Goal: Check status: Check status

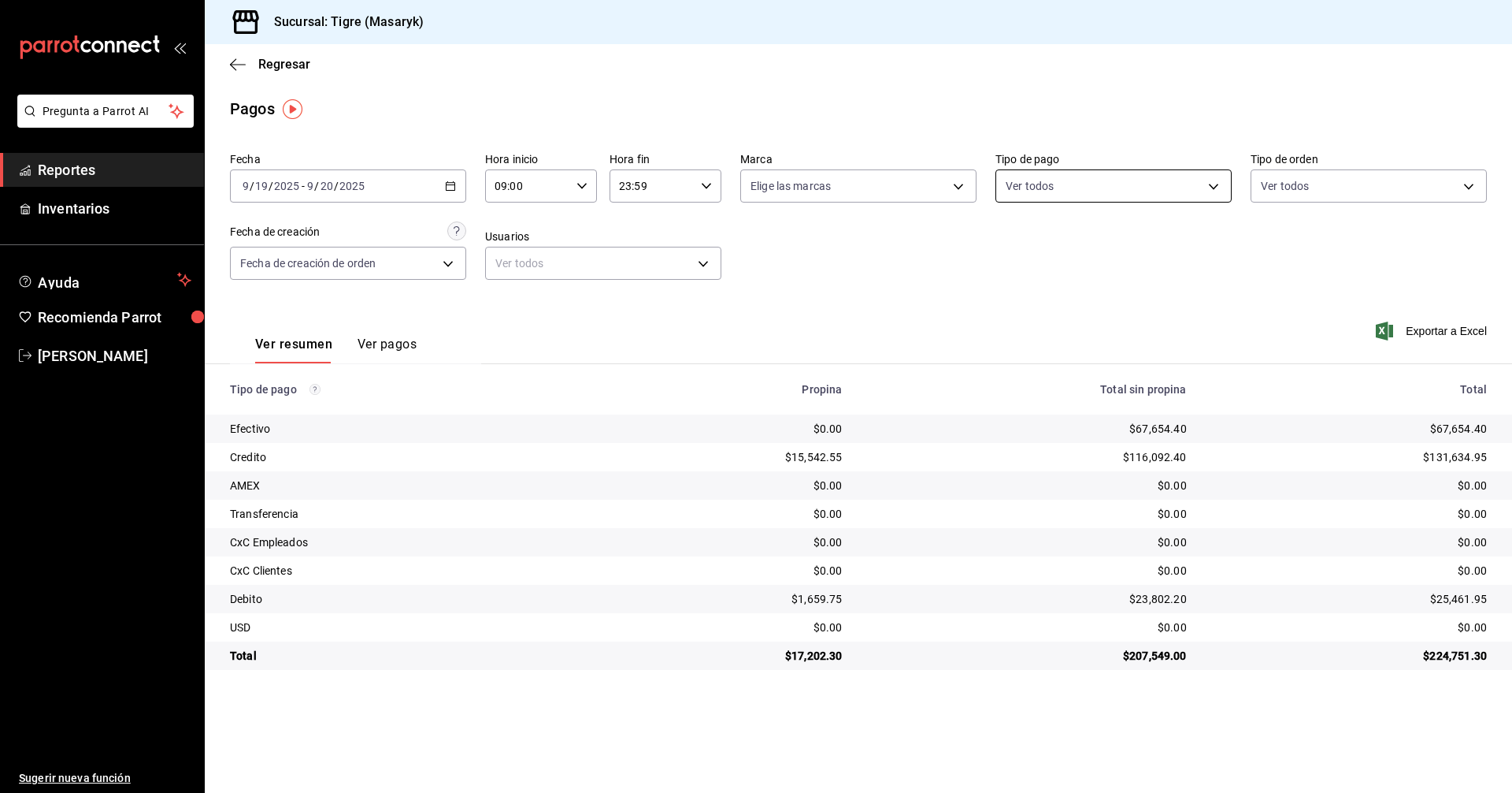
click at [1211, 186] on body "Pregunta a Parrot AI Reportes Inventarios Ayuda Recomienda Parrot Tigre Masaryk…" at bounding box center [756, 396] width 1512 height 793
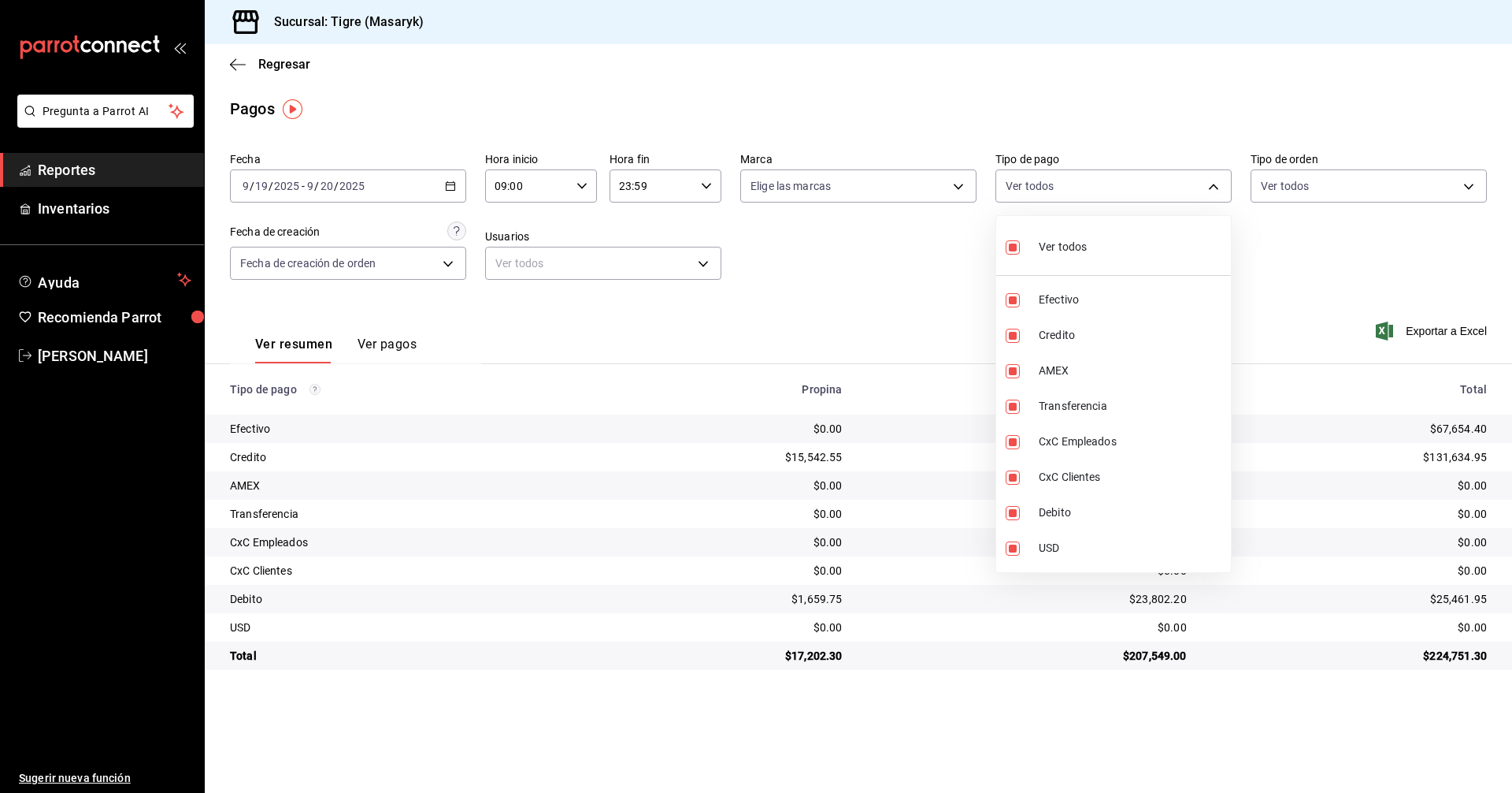
click at [1014, 242] on input "checkbox" at bounding box center [1012, 247] width 14 height 14
checkbox input "false"
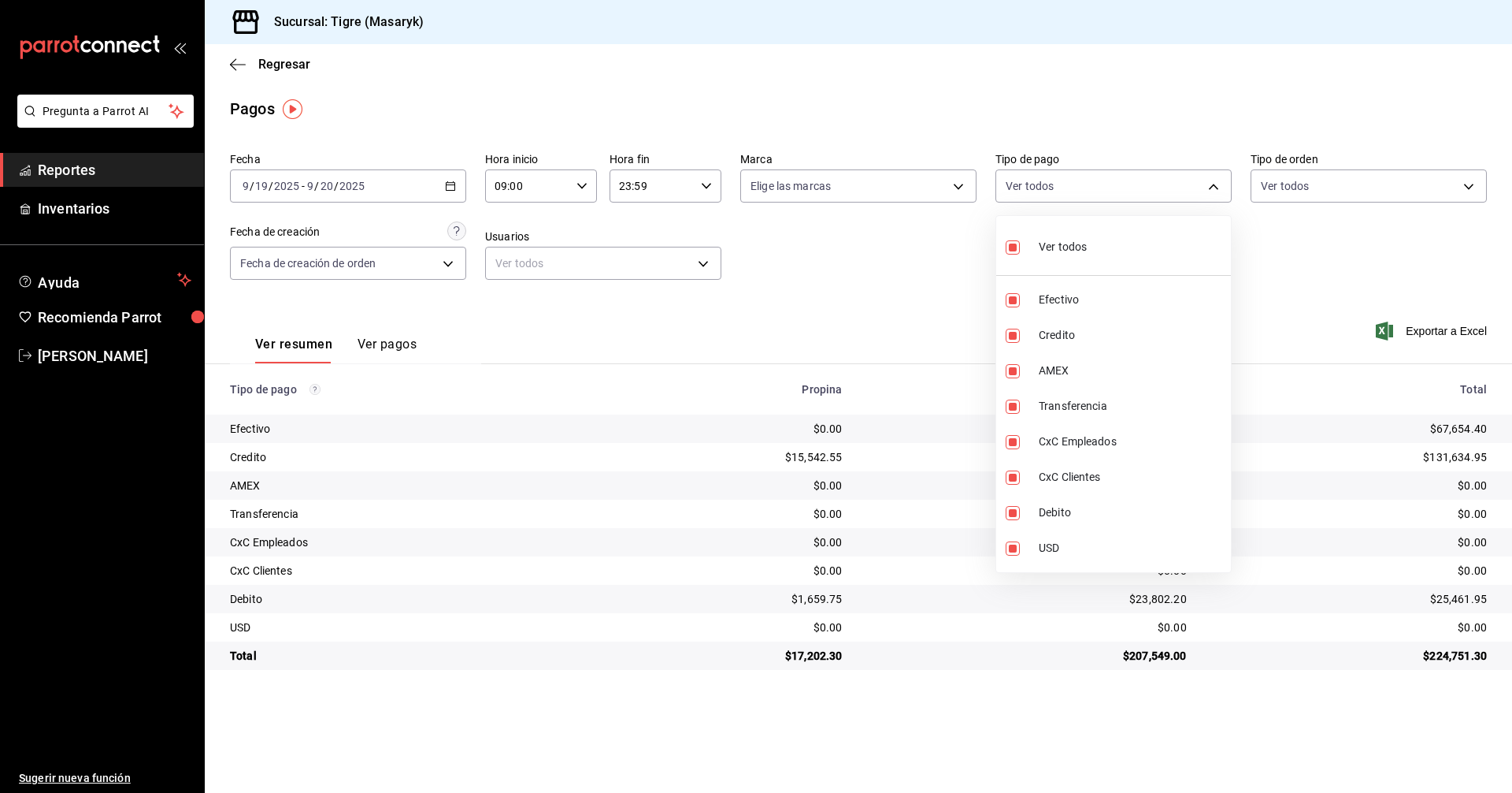
checkbox input "false"
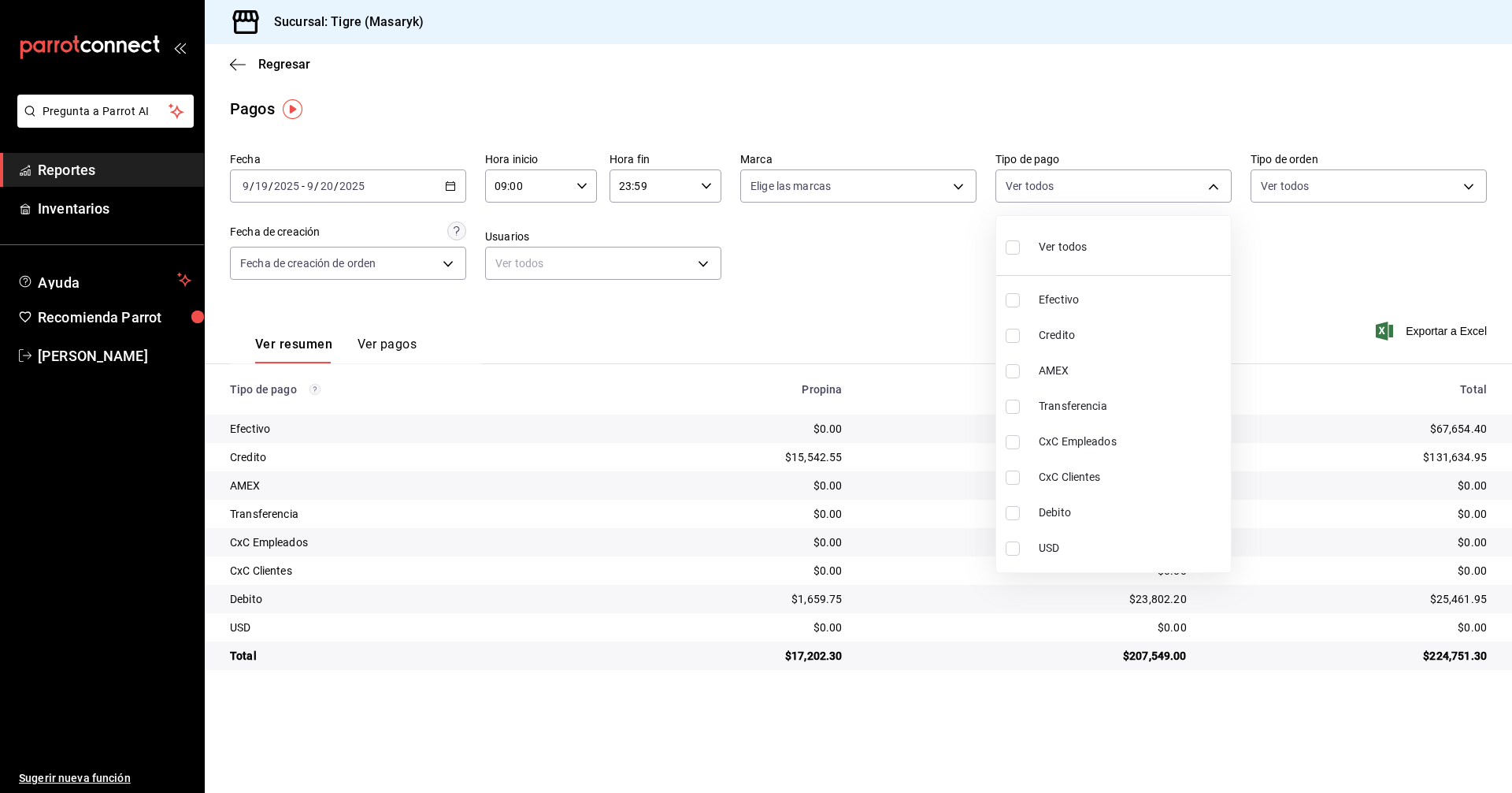
click at [1014, 242] on input "checkbox" at bounding box center [1012, 247] width 14 height 14
checkbox input "true"
type input "68cfb1b9-f6b2-44be-9d19-cf144159f8e2,563f51c4-7c0d-43b6-837e-e895ac41548e,d9472…"
checkbox input "true"
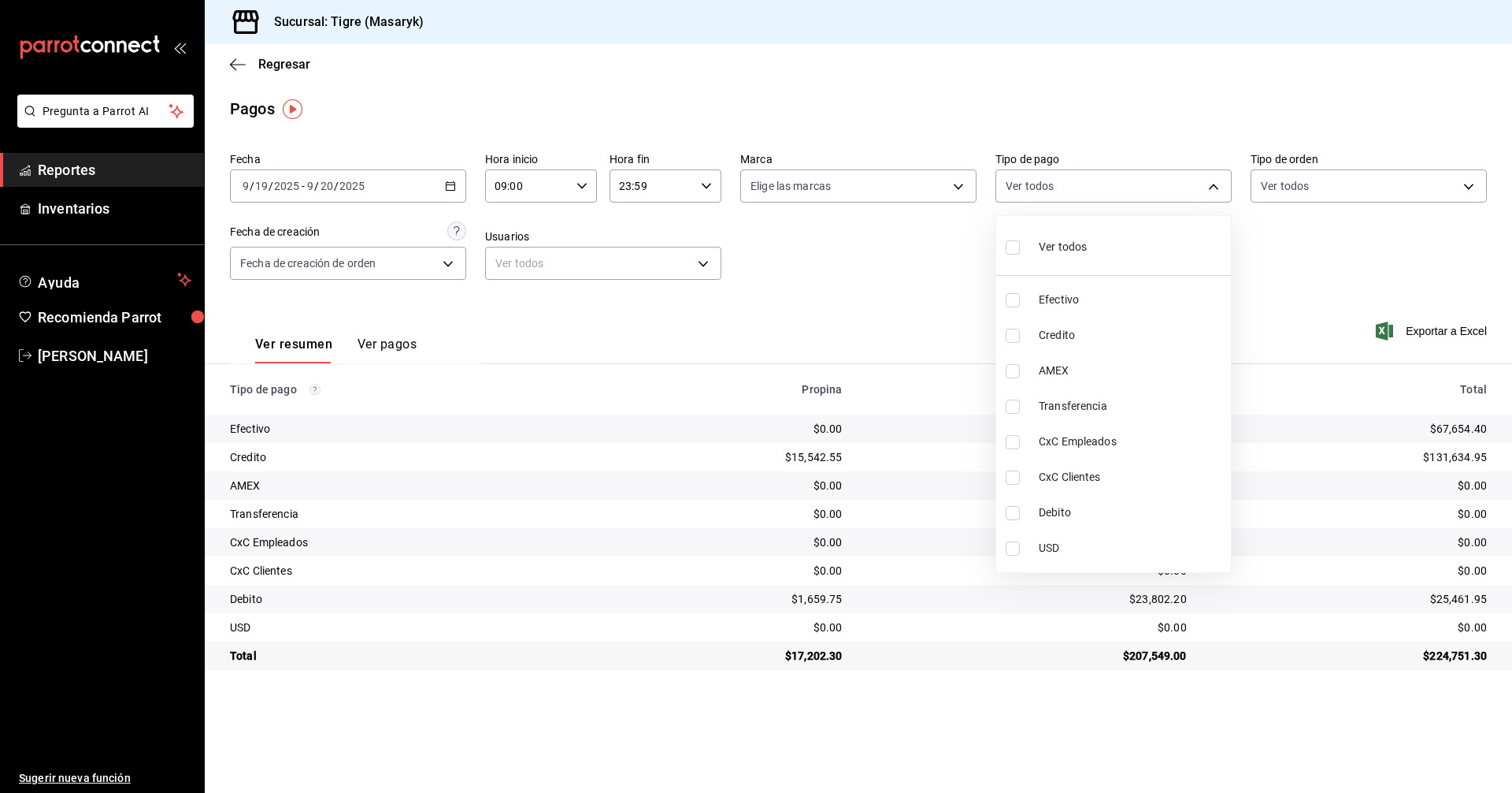
checkbox input "true"
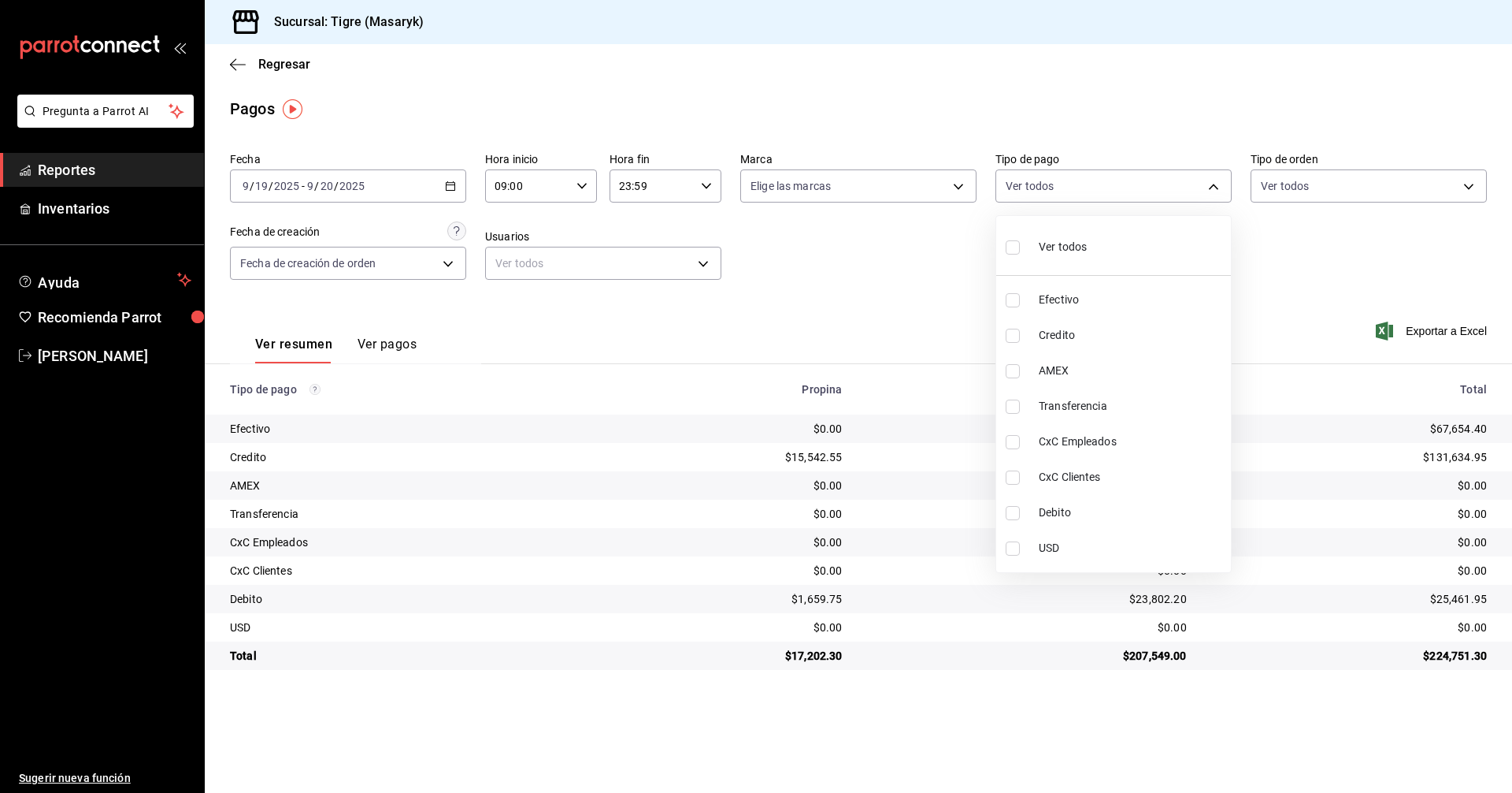
checkbox input "true"
click at [573, 184] on div at bounding box center [756, 396] width 1512 height 793
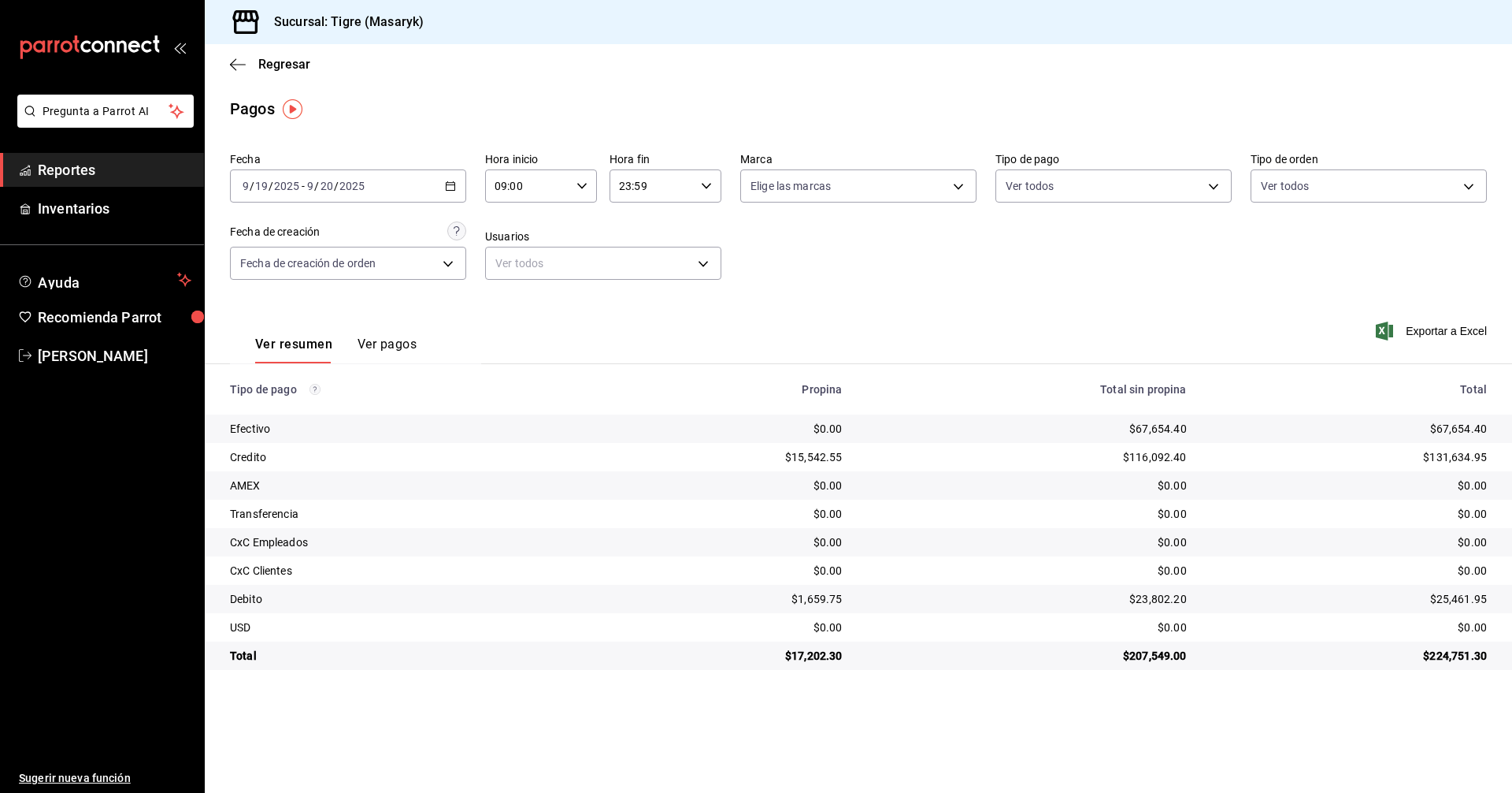
click at [577, 184] on icon "button" at bounding box center [582, 186] width 11 height 11
click at [510, 302] on span "11" at bounding box center [513, 302] width 31 height 13
click at [579, 188] on div at bounding box center [756, 396] width 1512 height 793
click at [579, 188] on icon "button" at bounding box center [582, 186] width 11 height 11
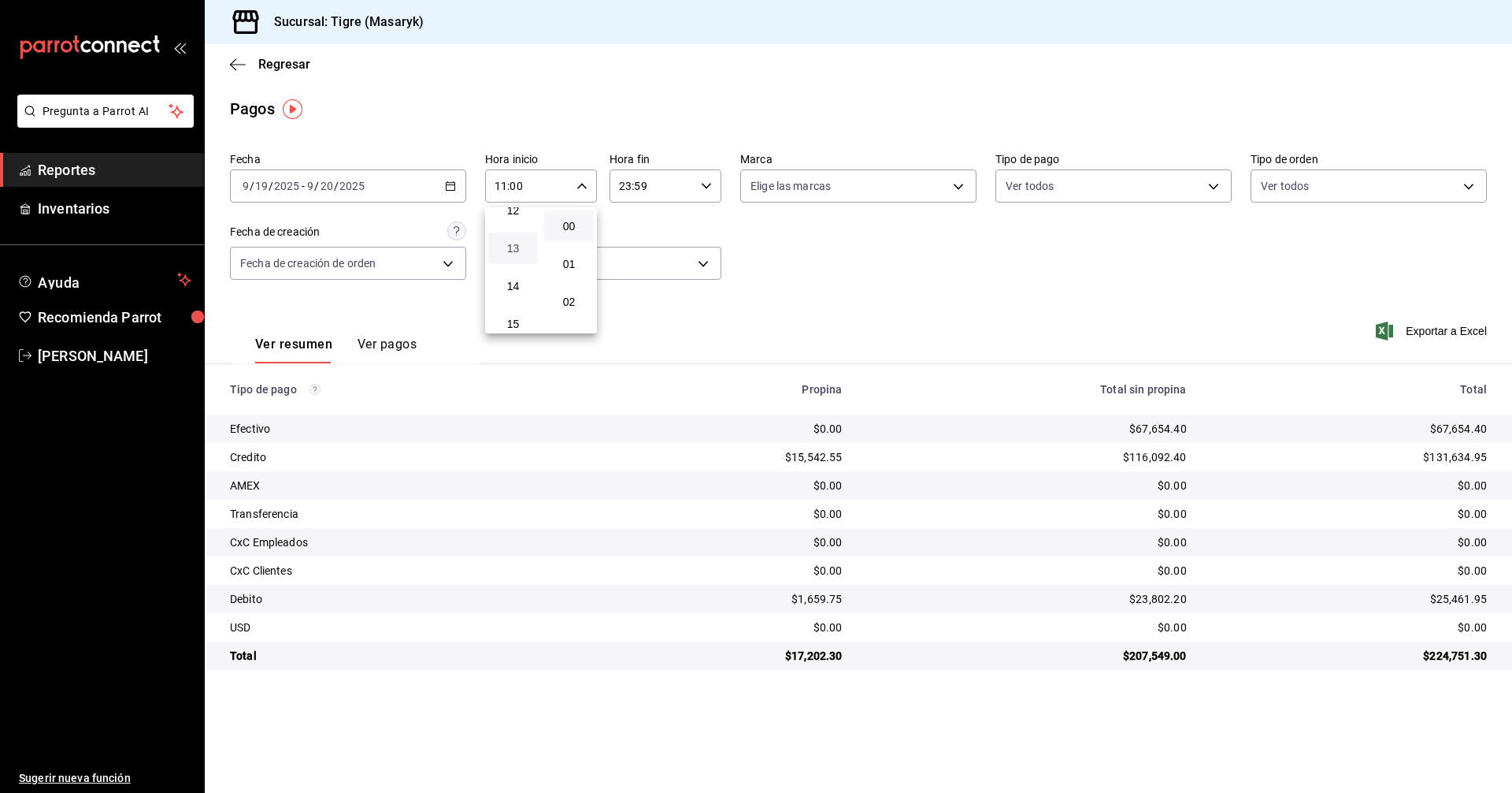
scroll to position [495, 0]
click at [520, 269] on button "14" at bounding box center [513, 261] width 50 height 32
type input "14:00"
click at [1216, 188] on div at bounding box center [756, 396] width 1512 height 793
click at [1216, 185] on body "Pregunta a Parrot AI Reportes Inventarios Ayuda Recomienda Parrot Tigre Masaryk…" at bounding box center [756, 396] width 1512 height 793
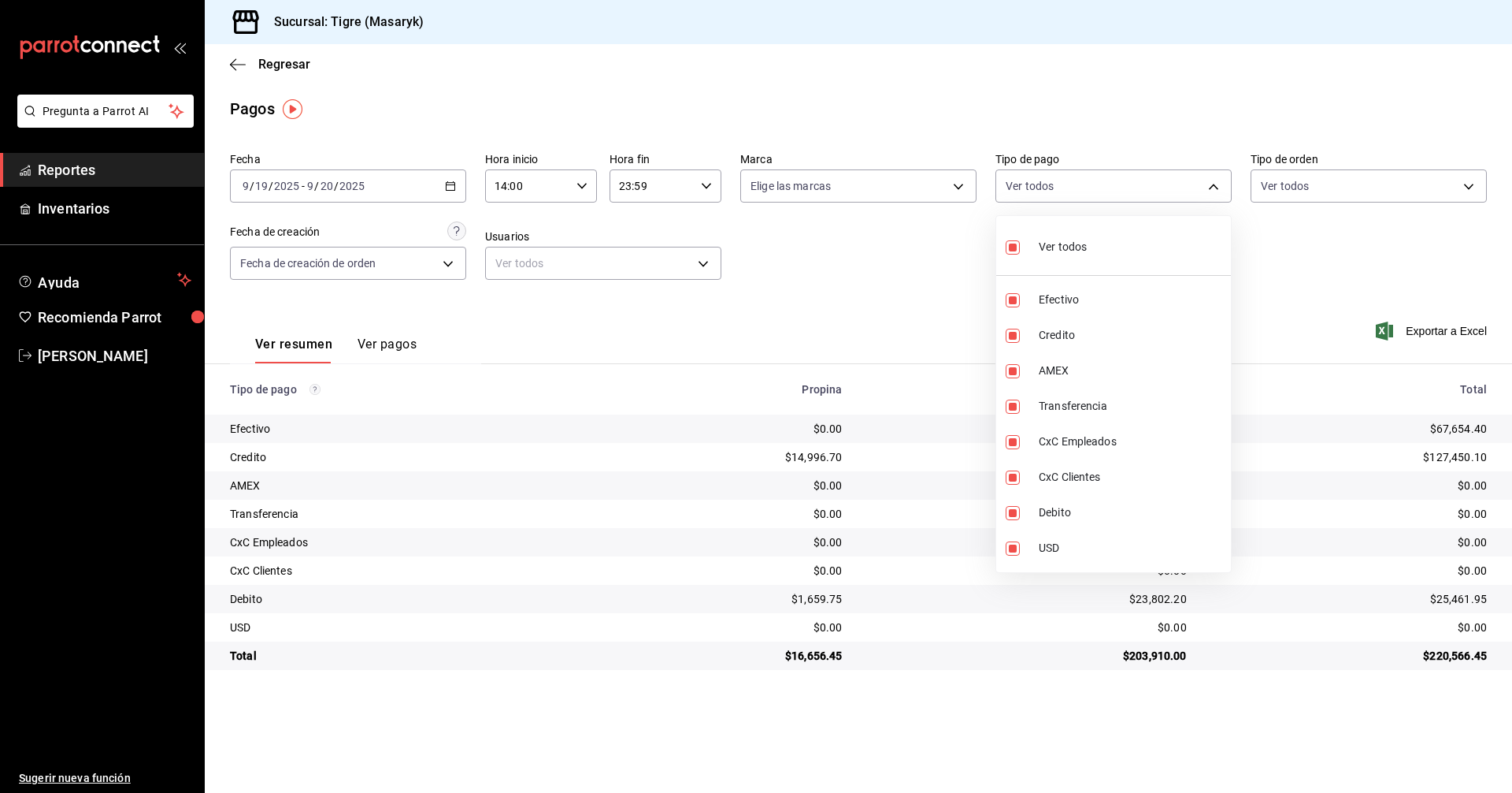
click at [1018, 257] on label at bounding box center [1016, 246] width 20 height 23
click at [1018, 255] on input "checkbox" at bounding box center [1012, 247] width 14 height 14
checkbox input "true"
type input "68cfb1b9-f6b2-44be-9d19-cf144159f8e2,563f51c4-7c0d-43b6-837e-e895ac41548e,d9472…"
checkbox input "true"
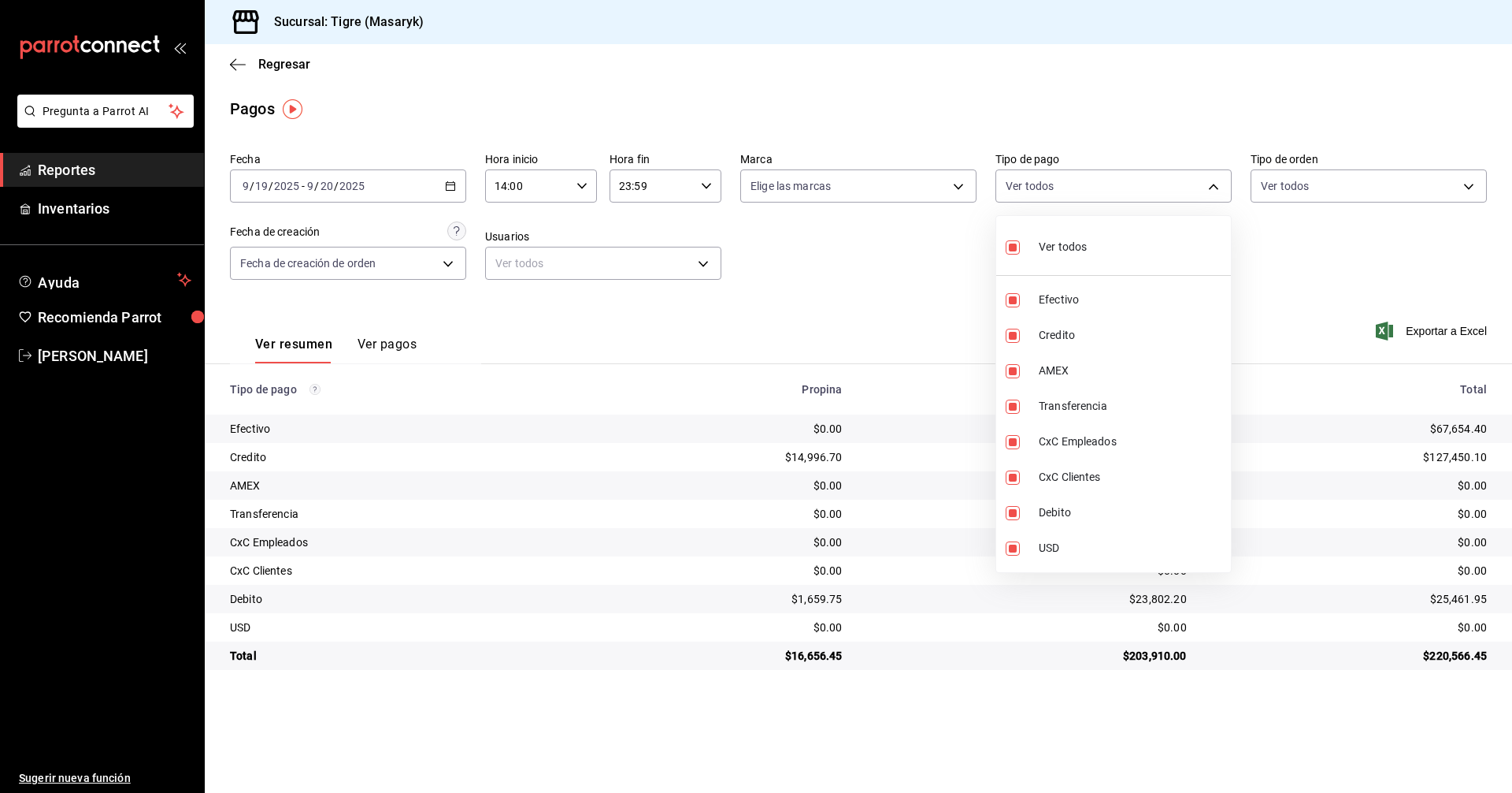
checkbox input "true"
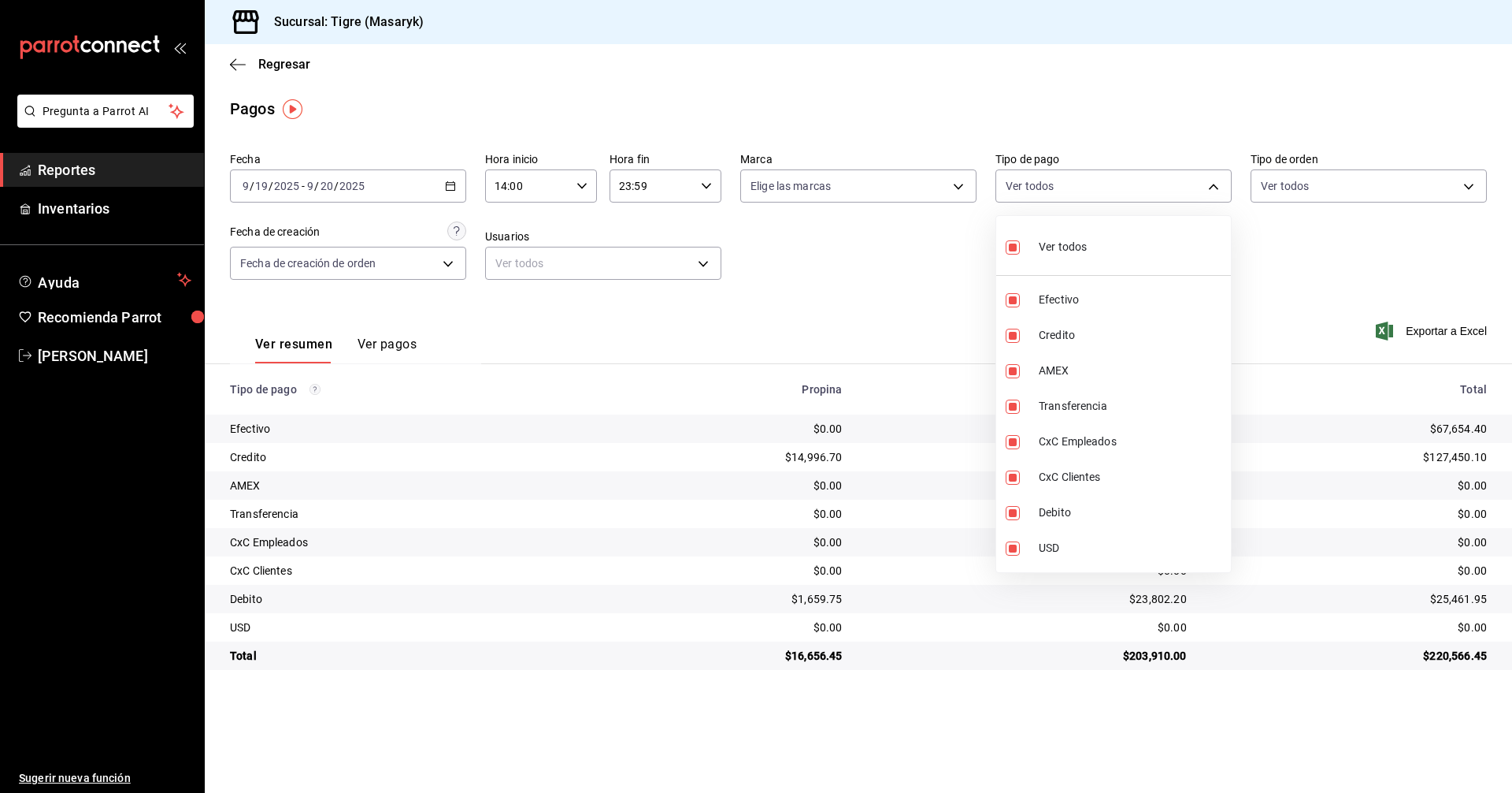
checkbox input "true"
click at [1017, 248] on input "checkbox" at bounding box center [1012, 247] width 14 height 14
checkbox input "false"
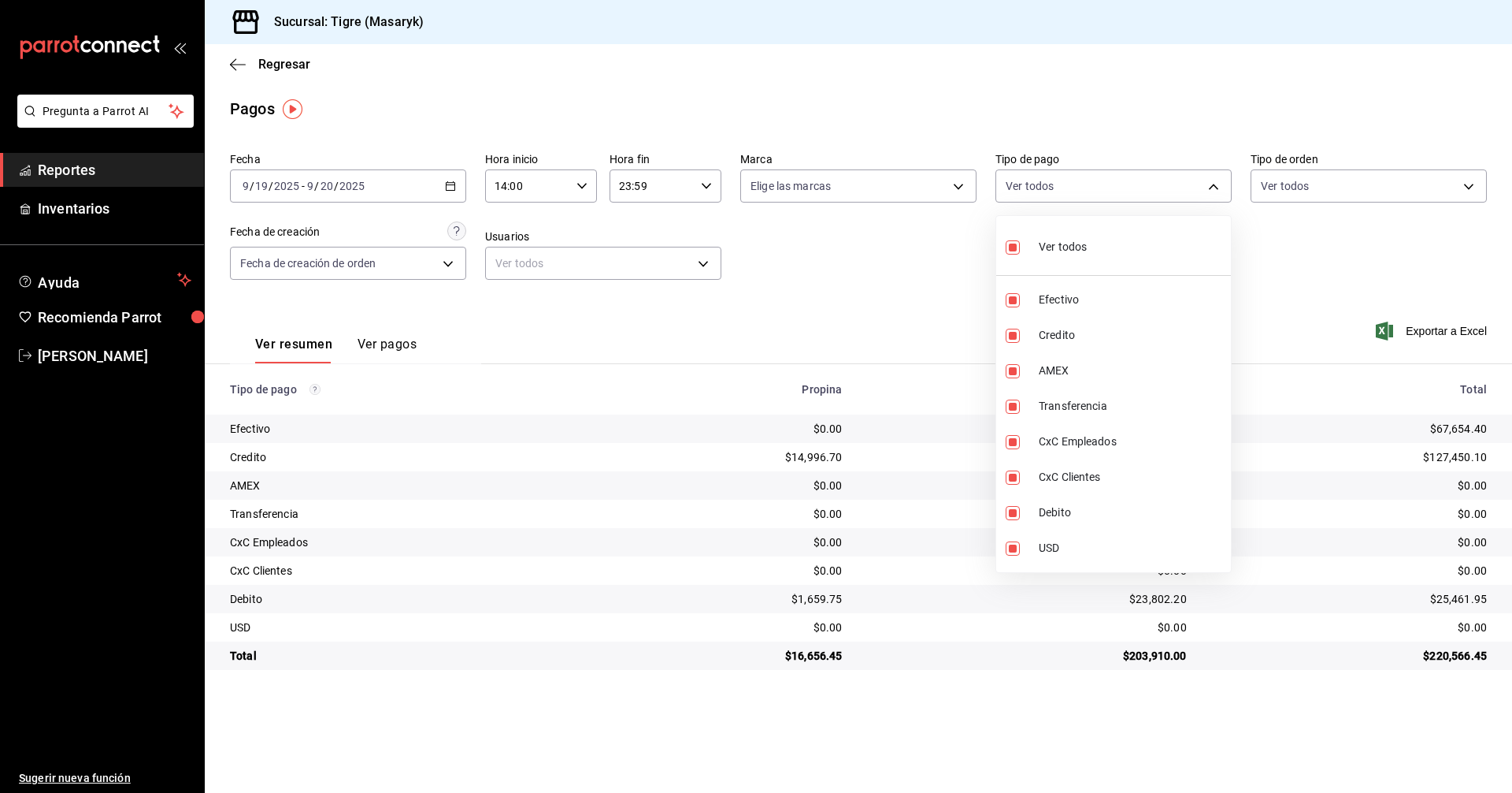
checkbox input "false"
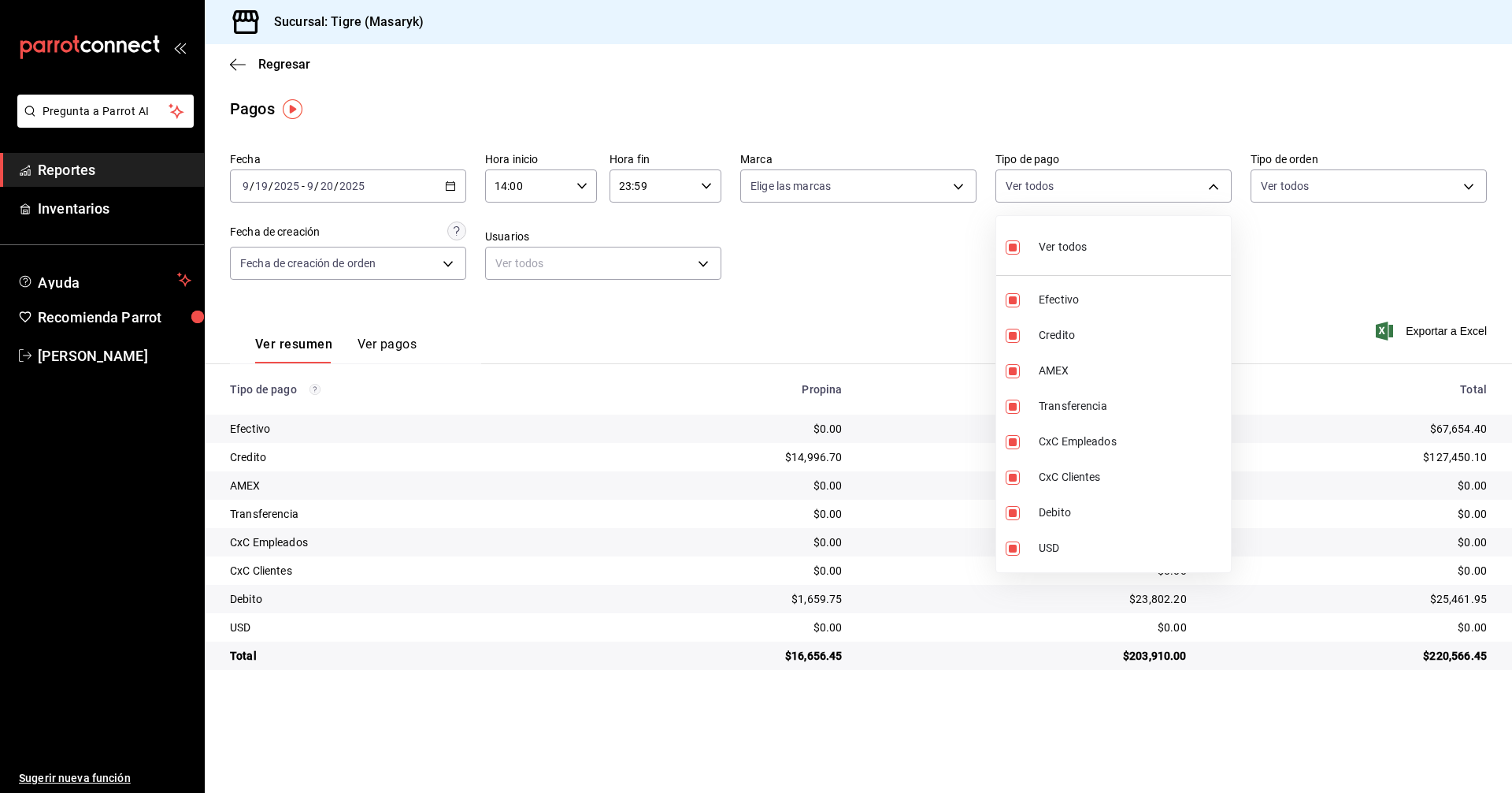
checkbox input "false"
click at [1013, 335] on input "checkbox" at bounding box center [1012, 335] width 14 height 14
checkbox input "true"
type input "563f51c4-7c0d-43b6-837e-e895ac41548e"
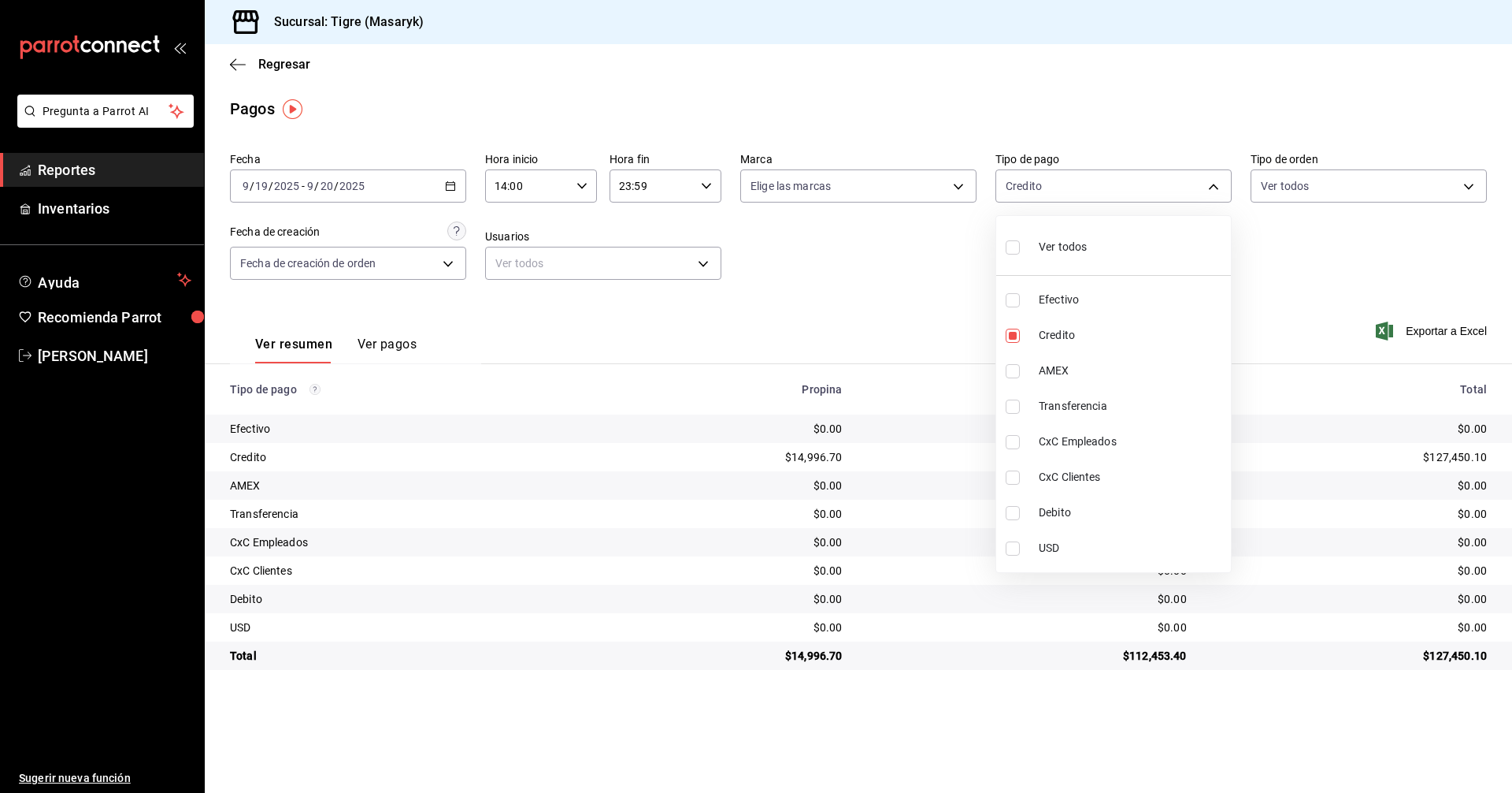
click at [1011, 510] on input "checkbox" at bounding box center [1012, 512] width 14 height 14
checkbox input "true"
type input "563f51c4-7c0d-43b6-837e-e895ac41548e,a8f1af16-94e3-41ee-854d-4aaa38aa7ebf"
click at [898, 303] on div at bounding box center [756, 396] width 1512 height 793
click at [1197, 192] on body "Pregunta a Parrot AI Reportes Inventarios Ayuda Recomienda Parrot Tigre Masaryk…" at bounding box center [756, 396] width 1512 height 793
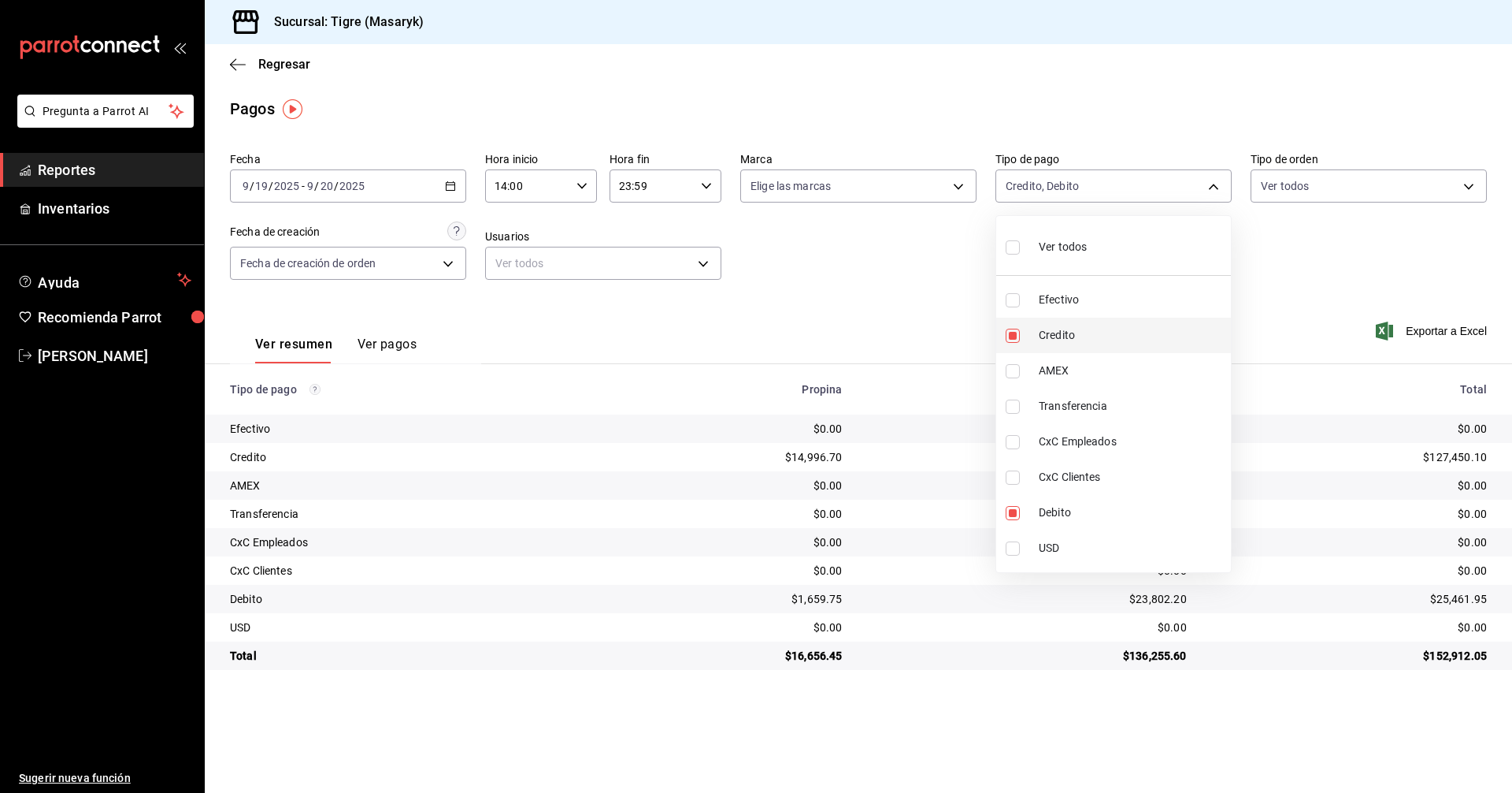
click at [1018, 338] on input "checkbox" at bounding box center [1012, 335] width 14 height 14
checkbox input "false"
type input "a8f1af16-94e3-41ee-854d-4aaa38aa7ebf"
click at [1021, 514] on label at bounding box center [1016, 512] width 20 height 14
click at [1020, 514] on input "checkbox" at bounding box center [1012, 512] width 14 height 14
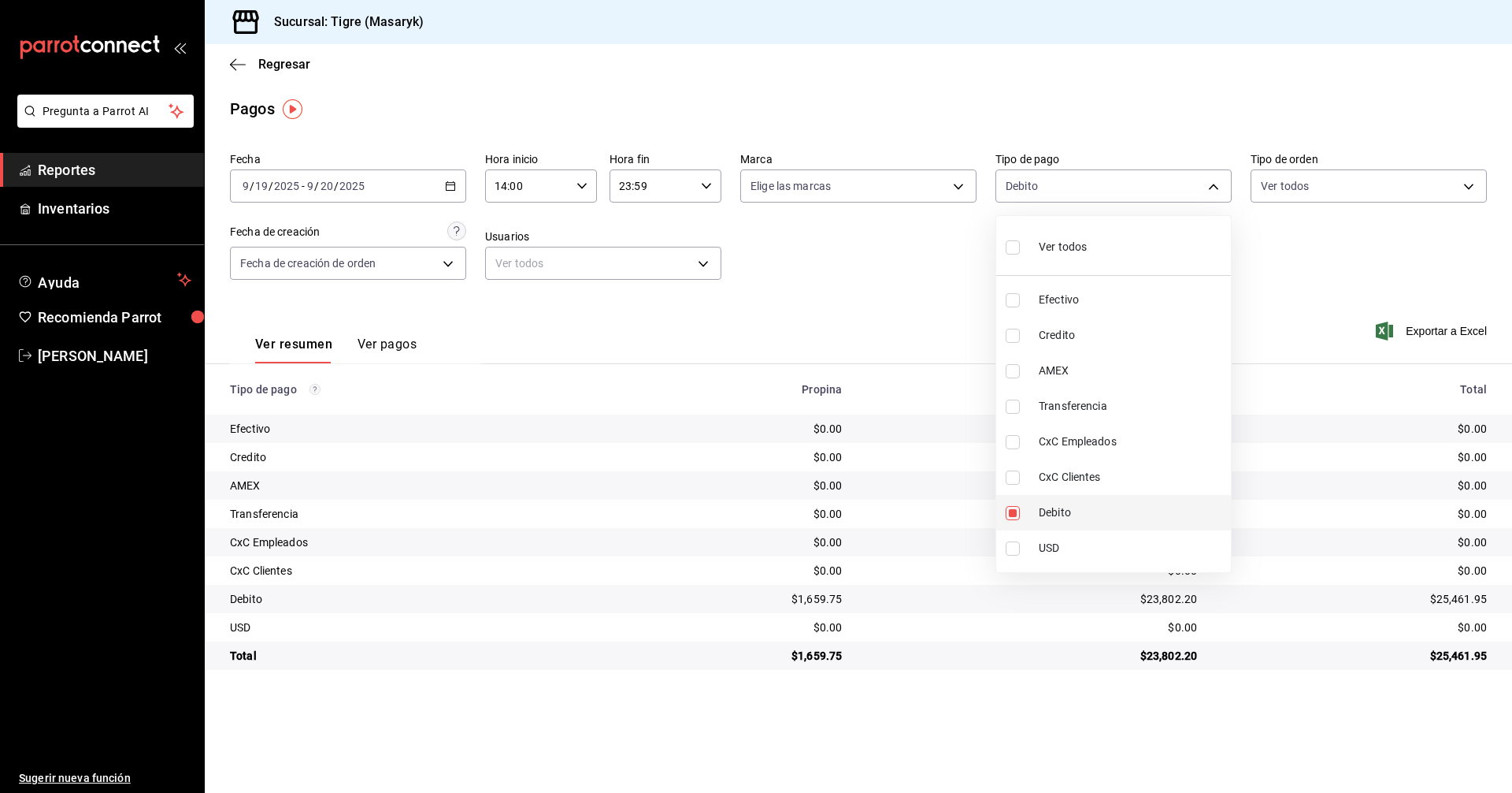
checkbox input "true"
type input "a8f1af16-94e3-41ee-854d-4aaa38aa7ebf"
click at [1012, 335] on input "checkbox" at bounding box center [1012, 335] width 14 height 14
checkbox input "true"
type input "a8f1af16-94e3-41ee-854d-4aaa38aa7ebf,563f51c4-7c0d-43b6-837e-e895ac41548e"
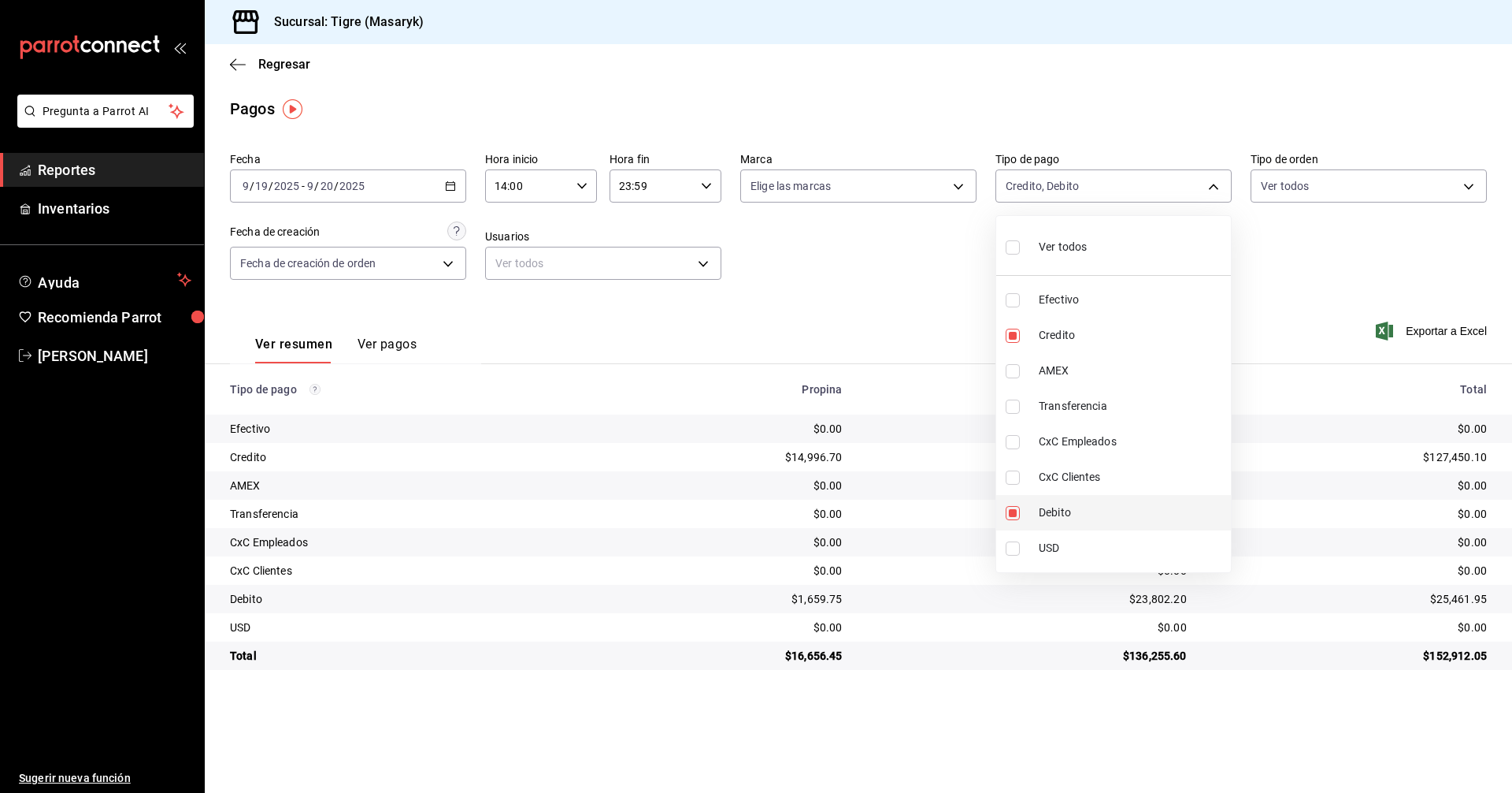
click at [1011, 512] on input "checkbox" at bounding box center [1012, 512] width 14 height 14
checkbox input "false"
type input "563f51c4-7c0d-43b6-837e-e895ac41548e"
click at [1020, 329] on label at bounding box center [1016, 335] width 20 height 14
click at [1020, 329] on input "checkbox" at bounding box center [1012, 335] width 14 height 14
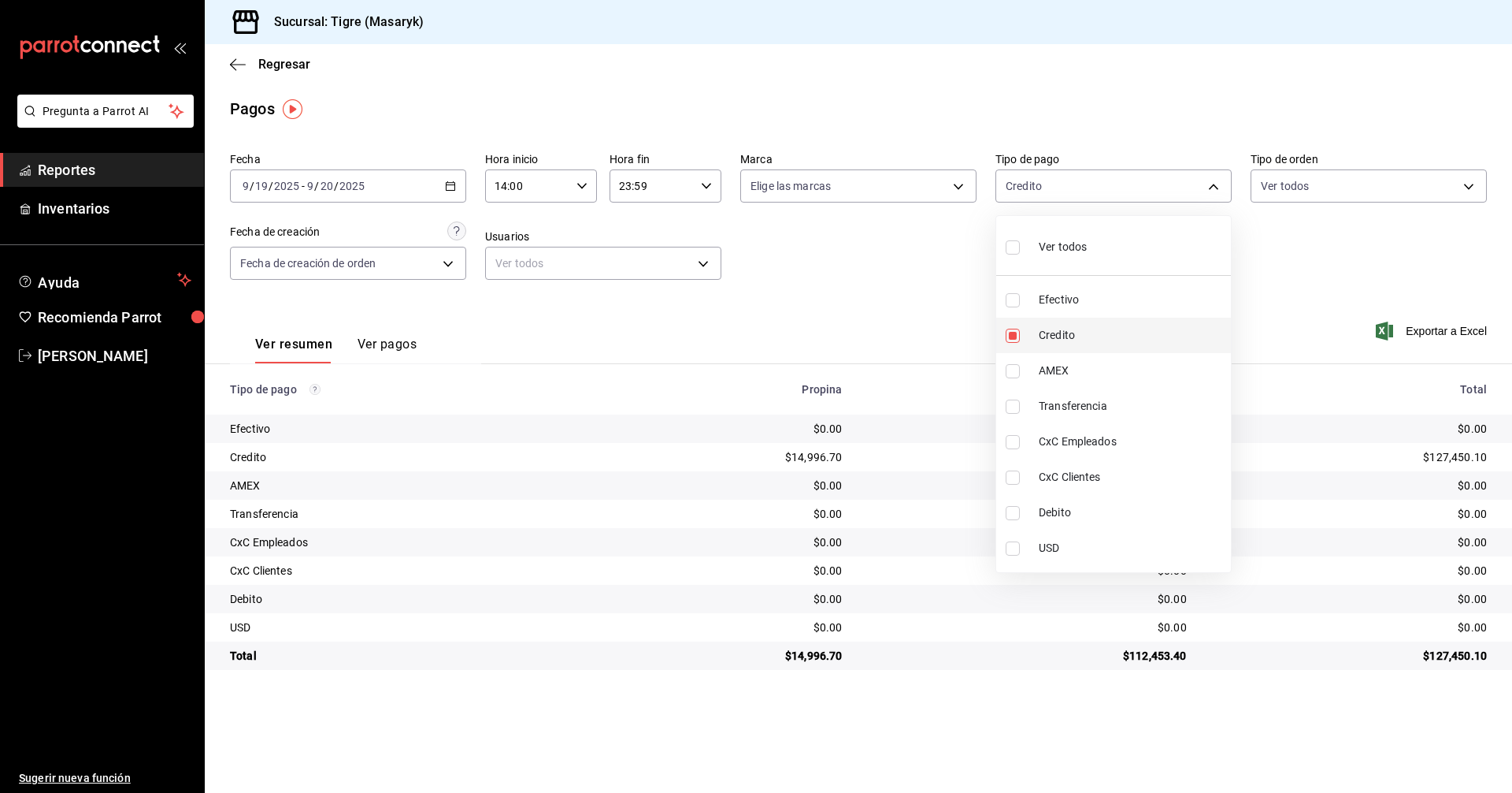
checkbox input "true"
type input "563f51c4-7c0d-43b6-837e-e895ac41548e"
click at [1018, 508] on input "checkbox" at bounding box center [1012, 512] width 14 height 14
checkbox input "true"
type input "563f51c4-7c0d-43b6-837e-e895ac41548e,a8f1af16-94e3-41ee-854d-4aaa38aa7ebf"
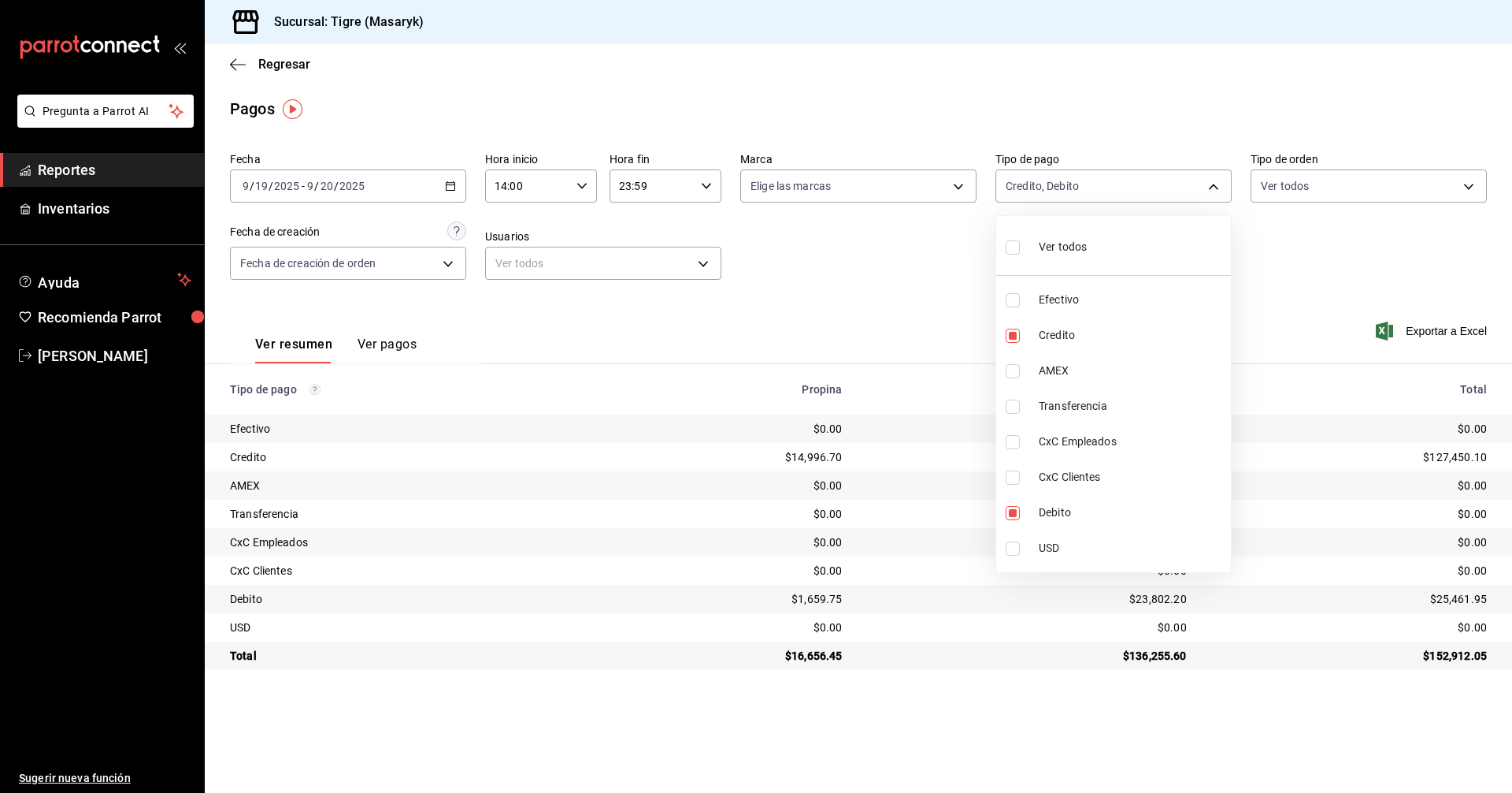
click at [976, 703] on div at bounding box center [756, 396] width 1512 height 793
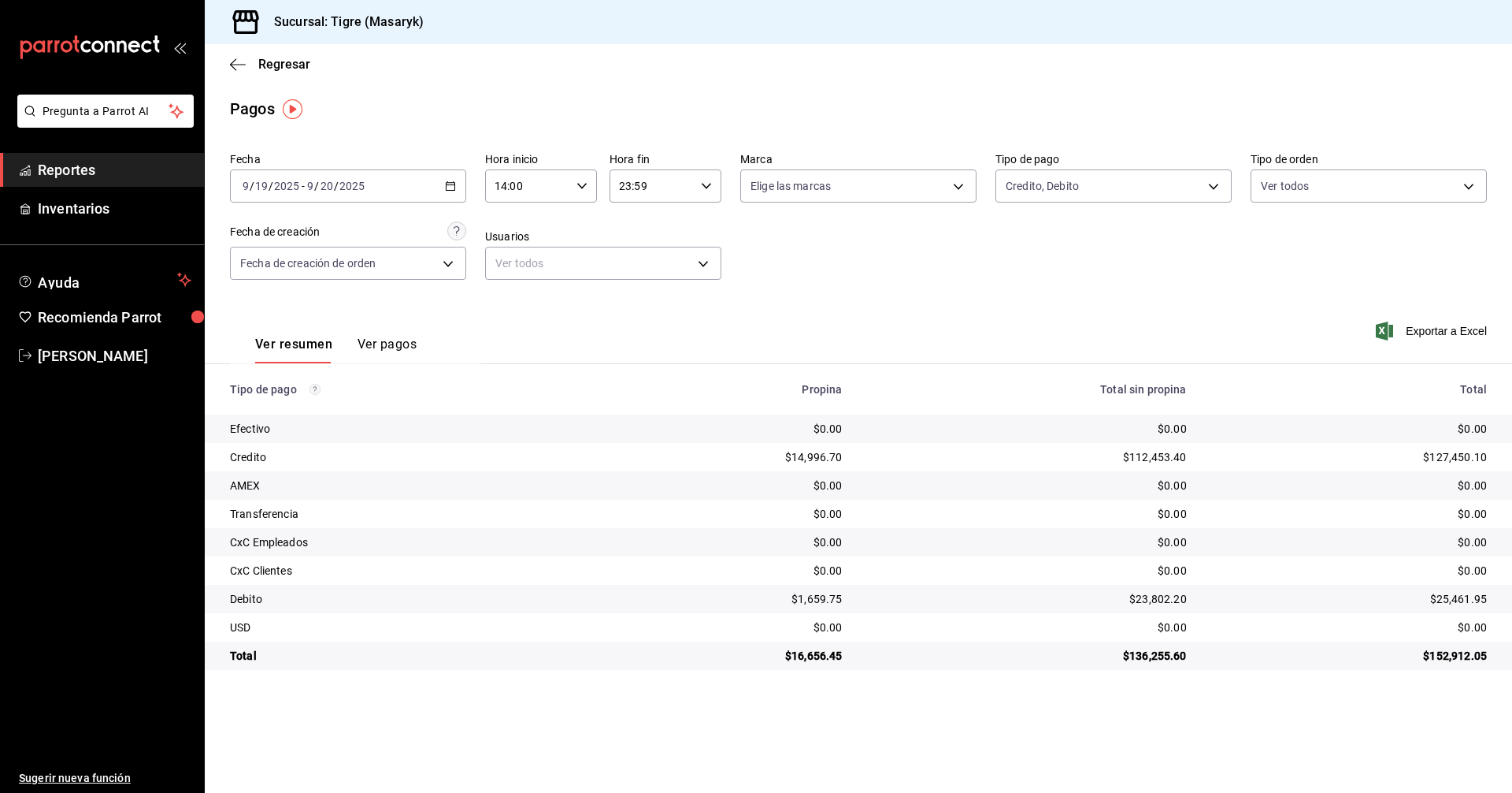
click at [452, 184] on icon "button" at bounding box center [450, 186] width 11 height 11
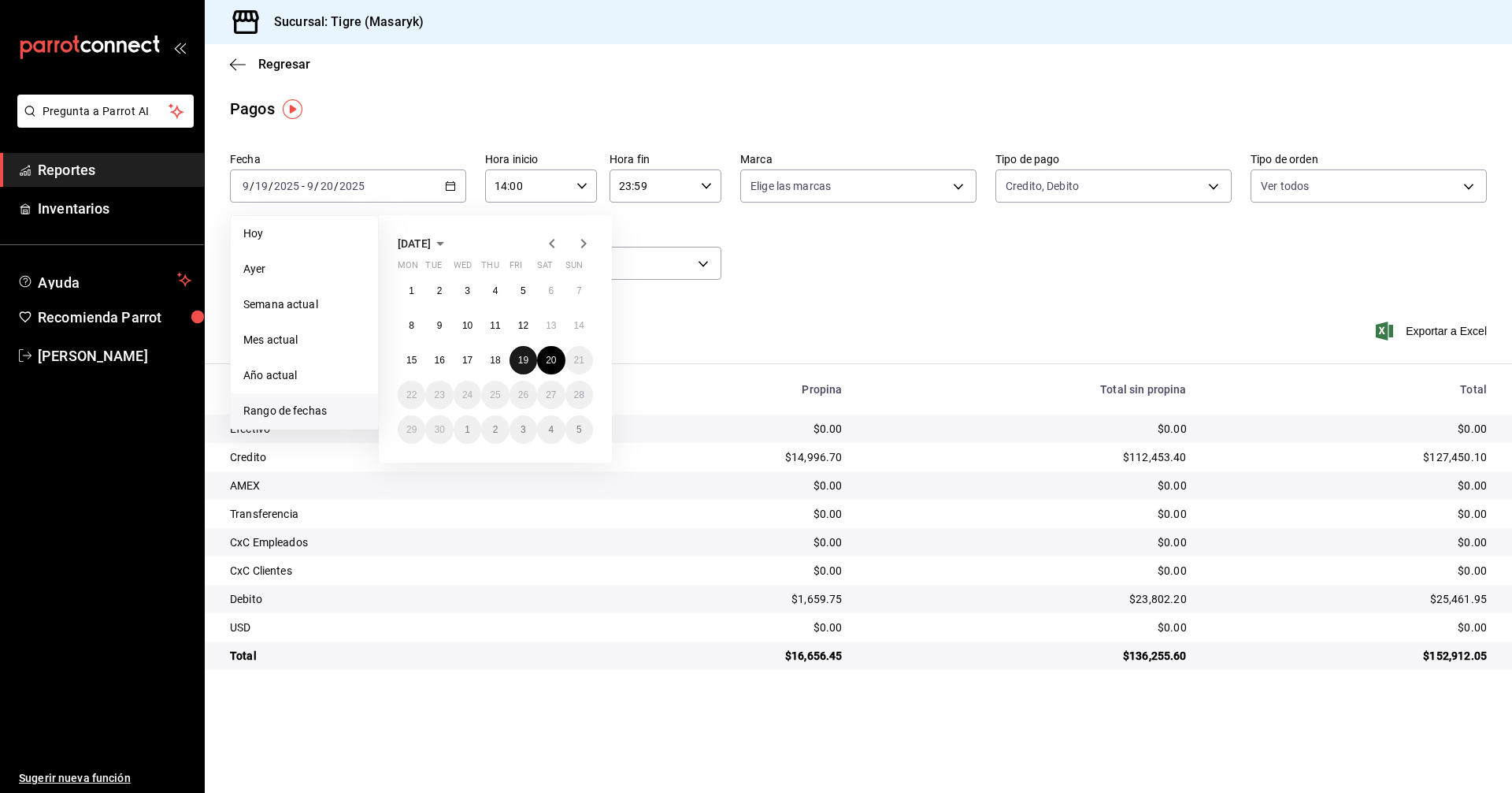
click at [528, 361] on abbr "19" at bounding box center [523, 360] width 10 height 11
click at [547, 359] on abbr "20" at bounding box center [551, 360] width 10 height 11
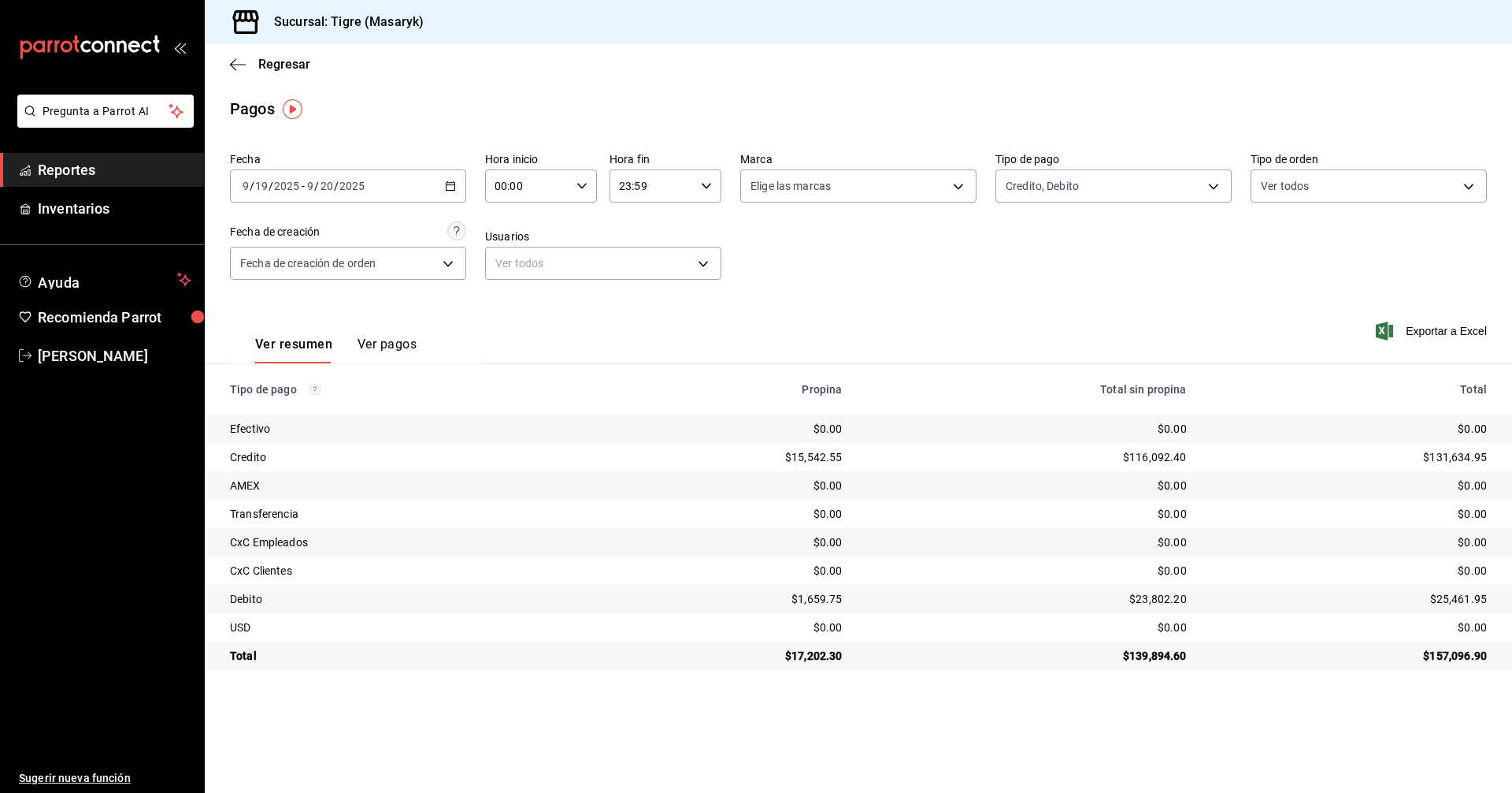
click at [583, 180] on div "00:00 Hora inicio" at bounding box center [541, 186] width 112 height 33
click at [515, 318] on span "23" at bounding box center [513, 314] width 31 height 13
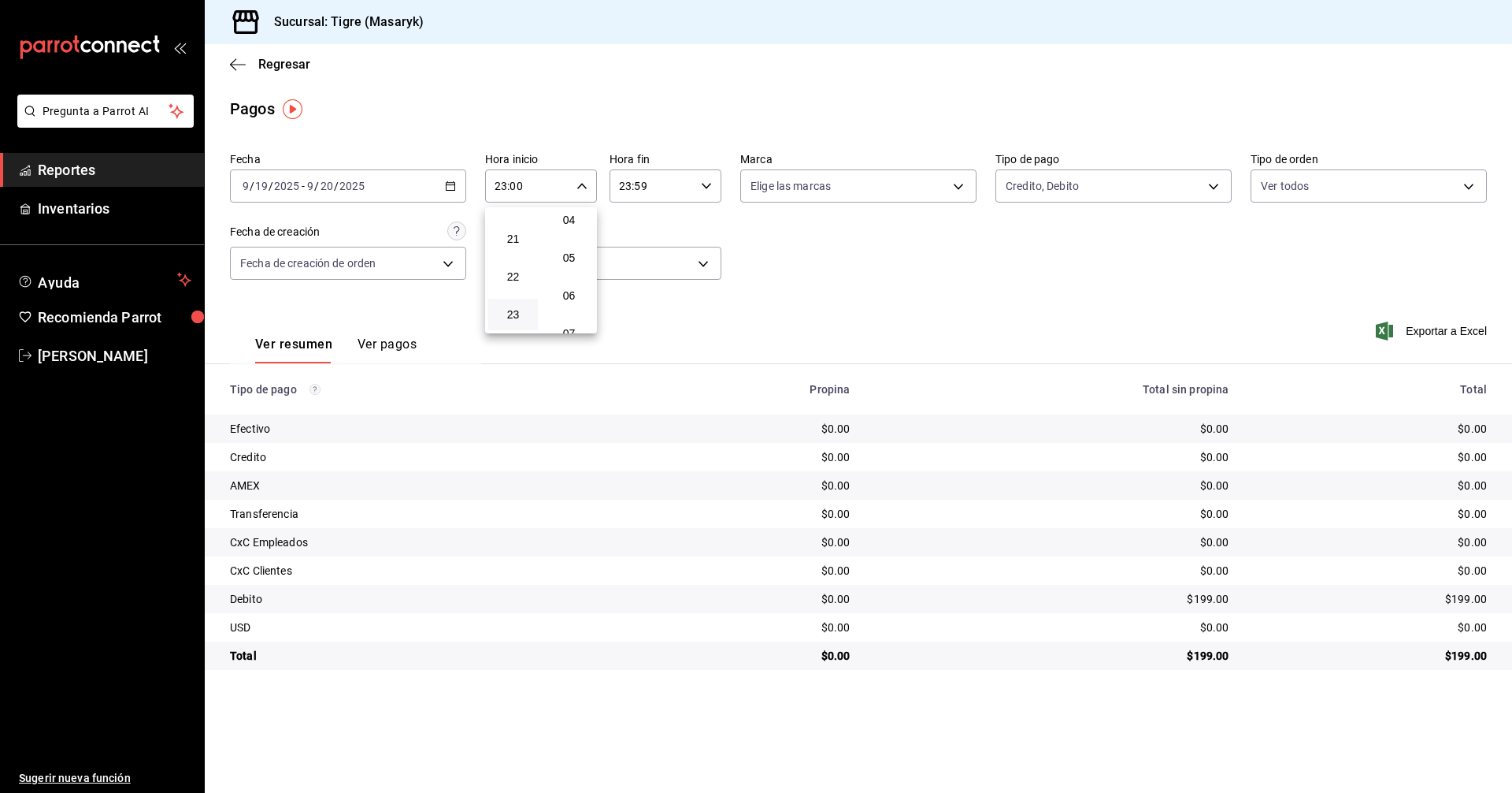
click at [704, 185] on div at bounding box center [756, 396] width 1512 height 793
click at [626, 179] on input "23:59" at bounding box center [651, 186] width 85 height 32
click at [576, 187] on div at bounding box center [756, 396] width 1512 height 793
click at [583, 185] on icon "button" at bounding box center [582, 186] width 11 height 11
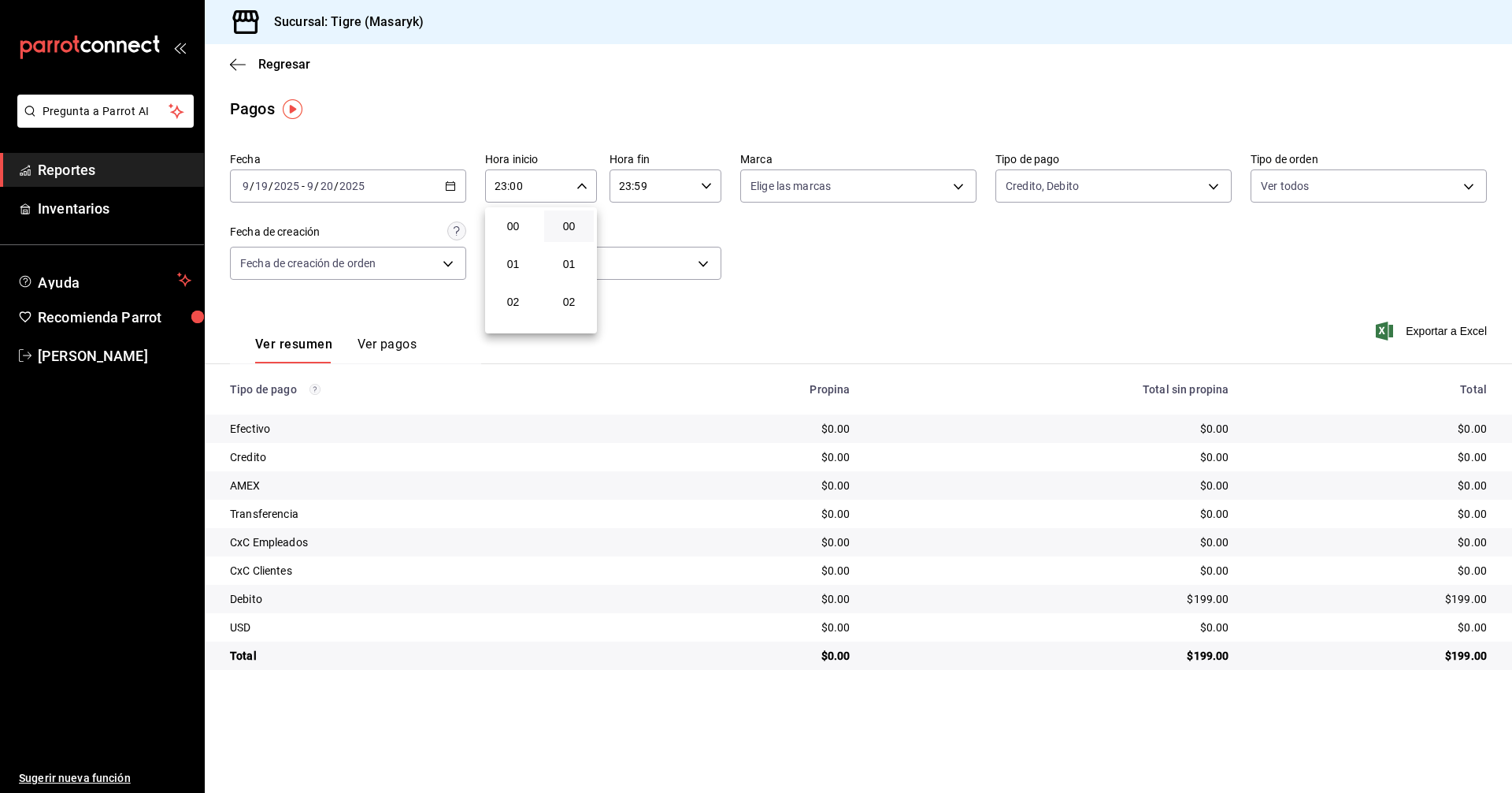
scroll to position [781, 0]
click at [510, 235] on span "21" at bounding box center [513, 239] width 31 height 13
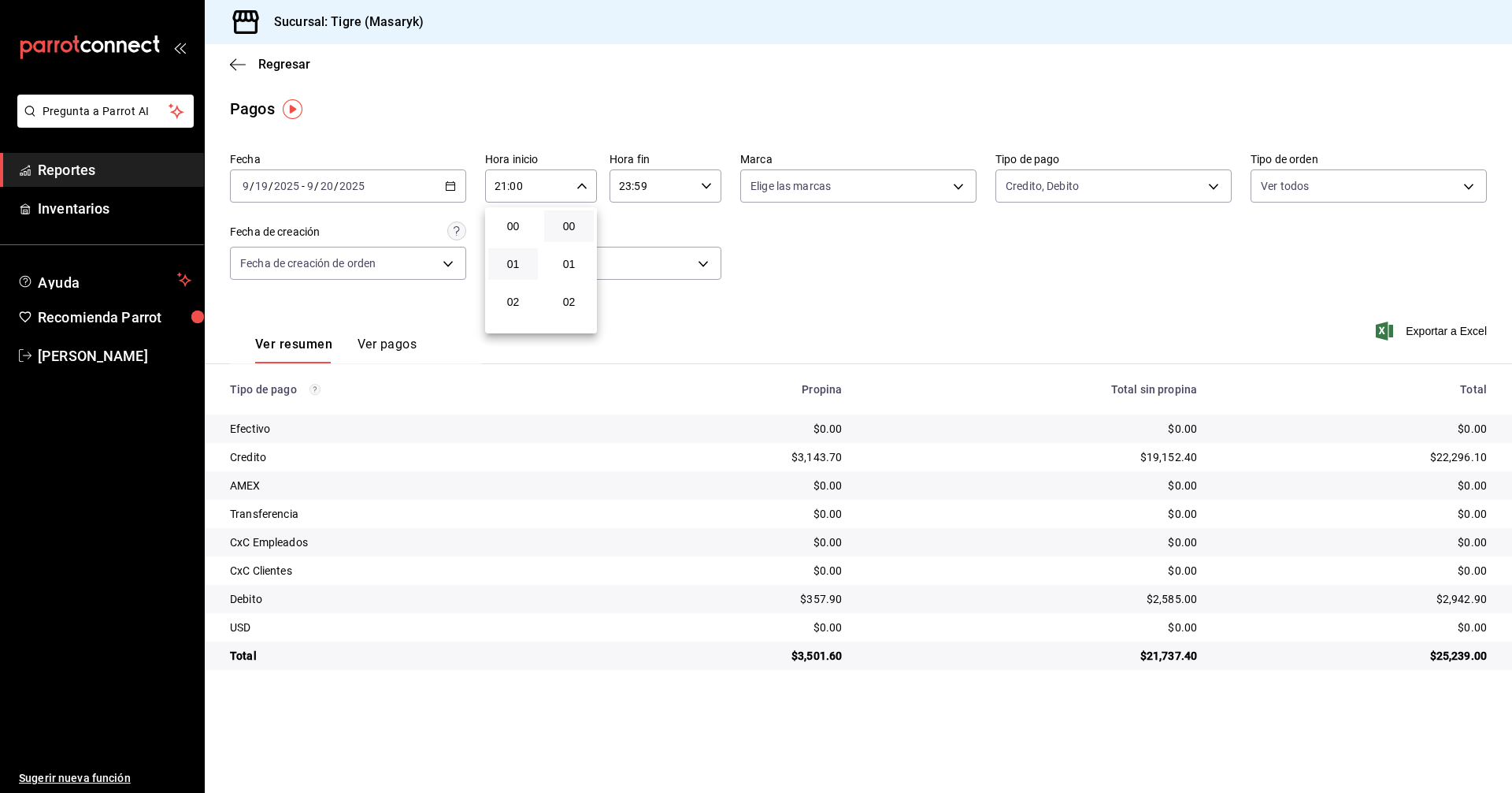
click at [518, 274] on button "01" at bounding box center [513, 264] width 50 height 32
type input "01:00"
click at [704, 186] on div at bounding box center [756, 396] width 1512 height 793
click at [704, 186] on \(Stroke\) "button" at bounding box center [706, 186] width 9 height 6
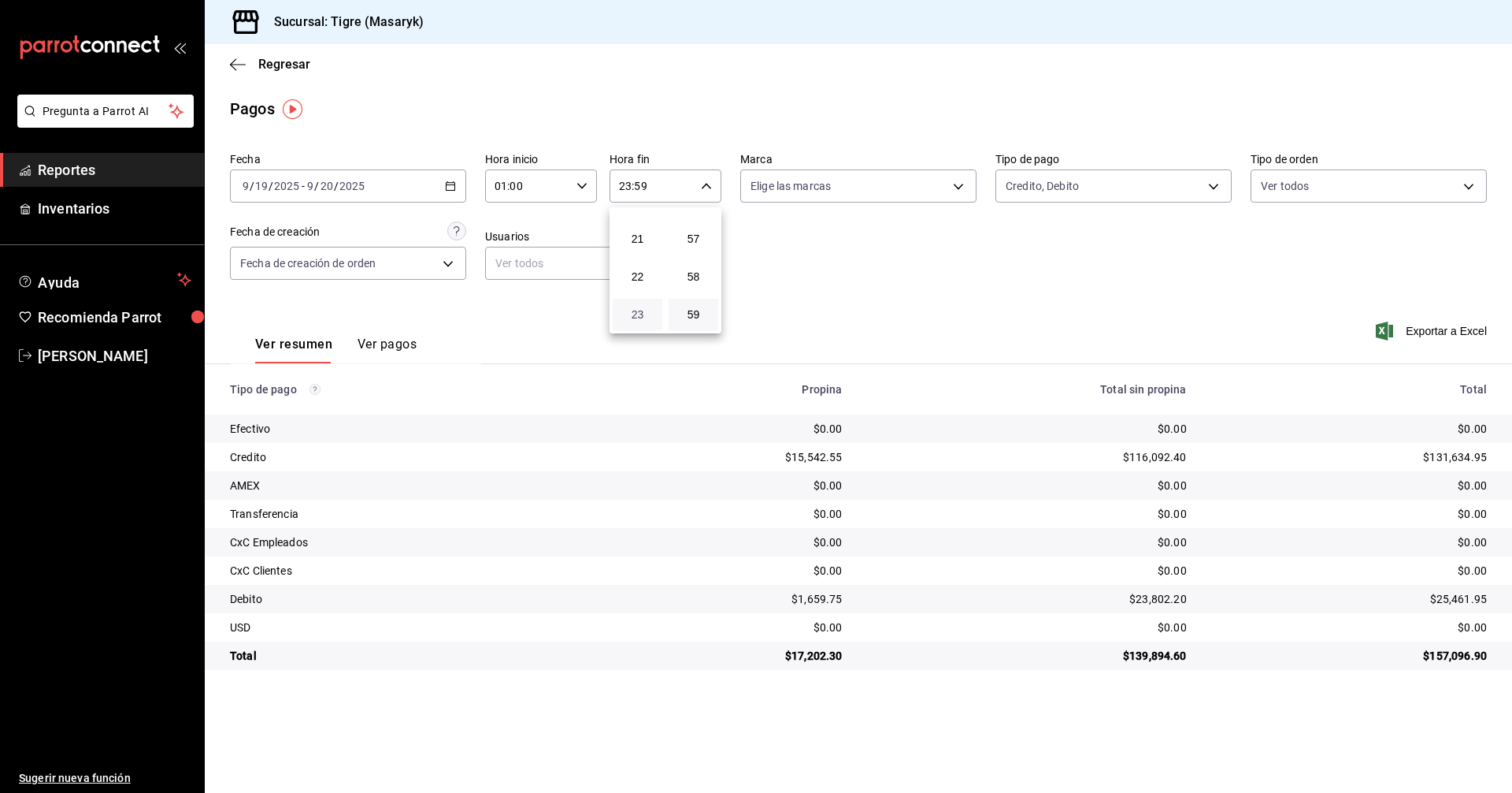
click at [626, 319] on span "23" at bounding box center [637, 314] width 31 height 13
click at [943, 284] on div at bounding box center [756, 396] width 1512 height 793
click at [1202, 188] on body "Pregunta a Parrot AI Reportes Inventarios Ayuda Recomienda Parrot Tigre [PERSON…" at bounding box center [756, 396] width 1512 height 793
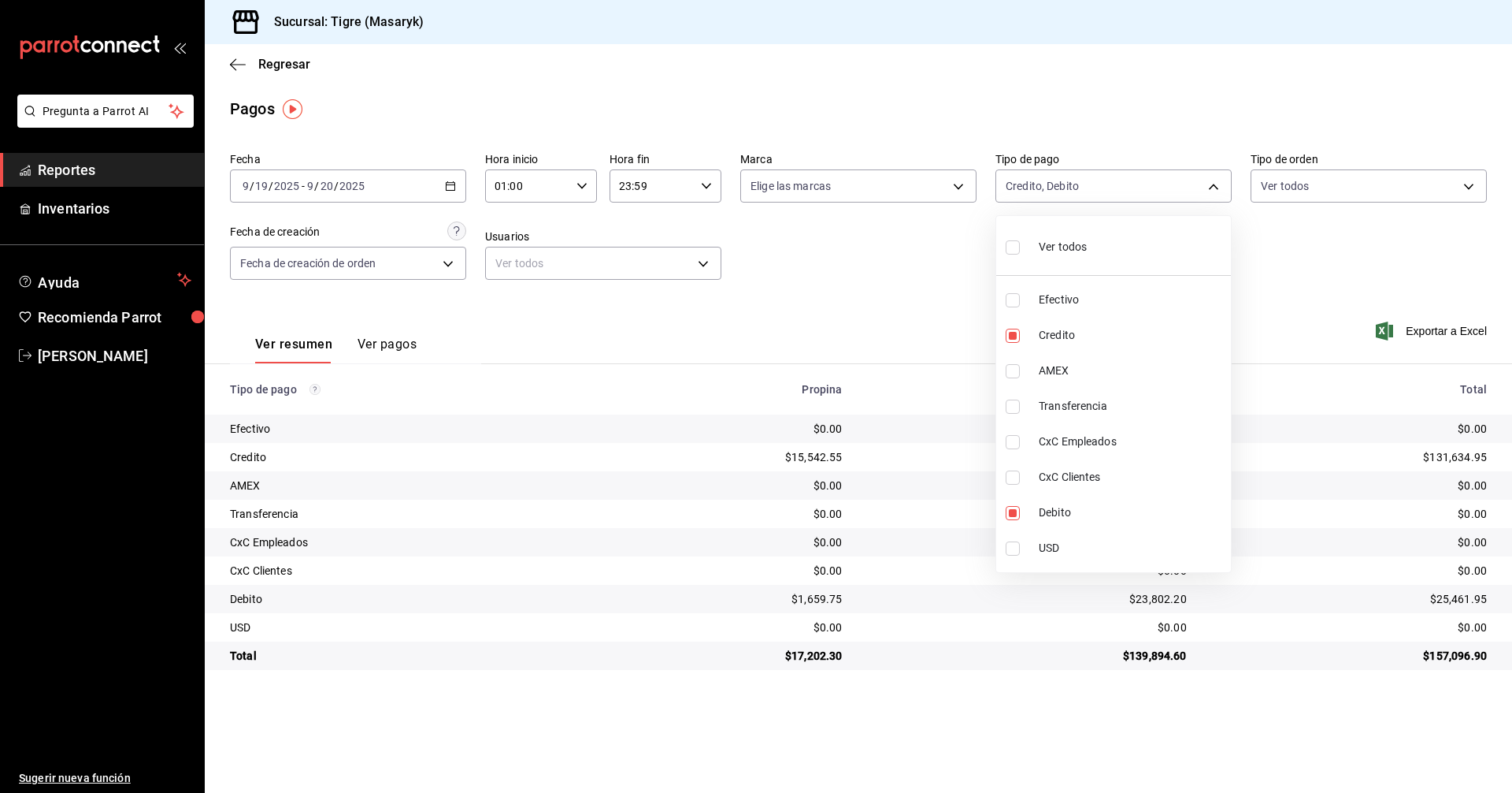
click at [1007, 236] on label at bounding box center [1016, 246] width 20 height 23
click at [1007, 240] on input "checkbox" at bounding box center [1012, 247] width 14 height 14
checkbox input "false"
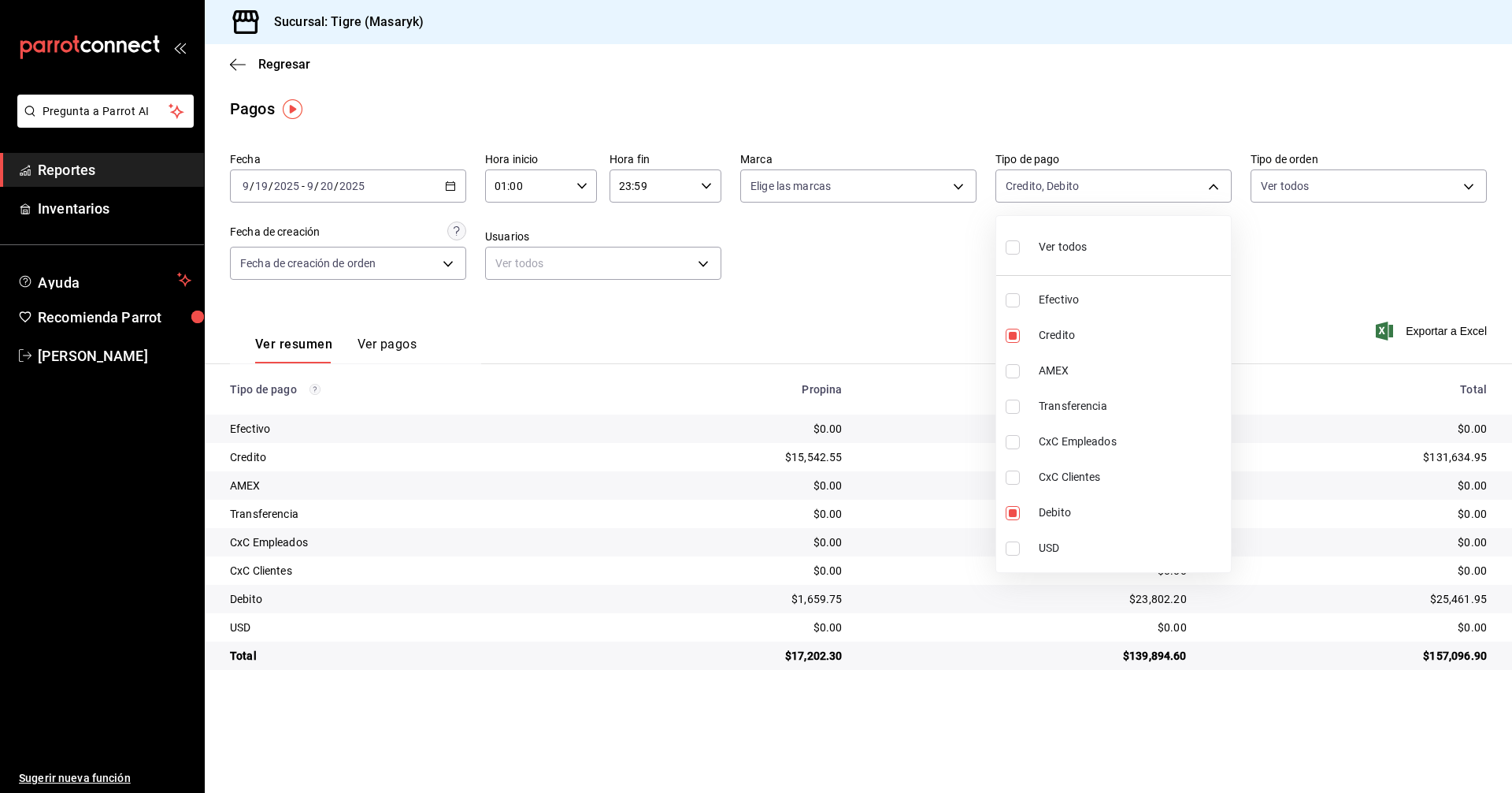
checkbox input "false"
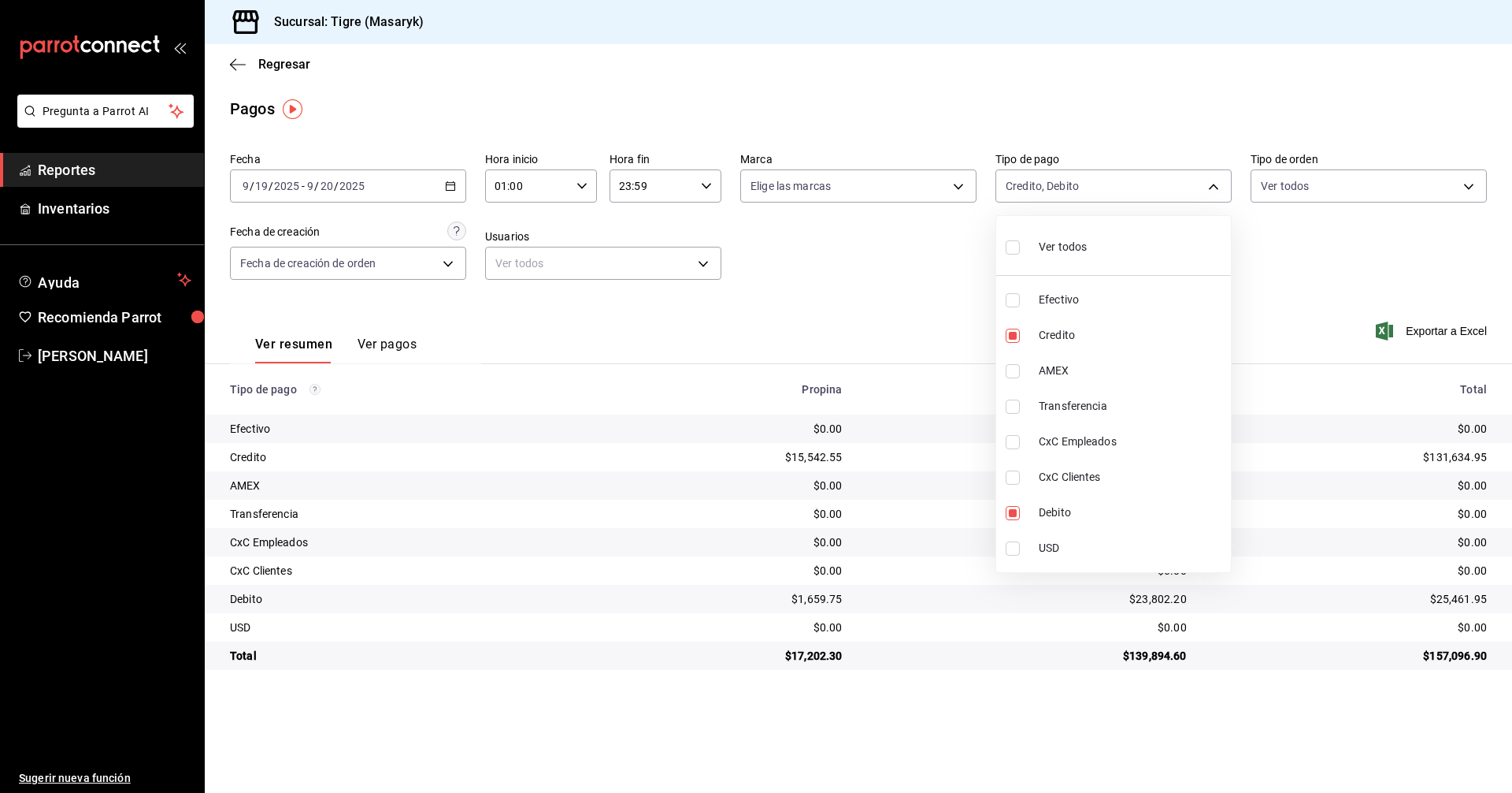
checkbox input "false"
click at [1006, 244] on input "checkbox" at bounding box center [1012, 247] width 14 height 14
checkbox input "true"
type input "68cfb1b9-f6b2-44be-9d19-cf144159f8e2,563f51c4-7c0d-43b6-837e-e895ac41548e,d9472…"
checkbox input "true"
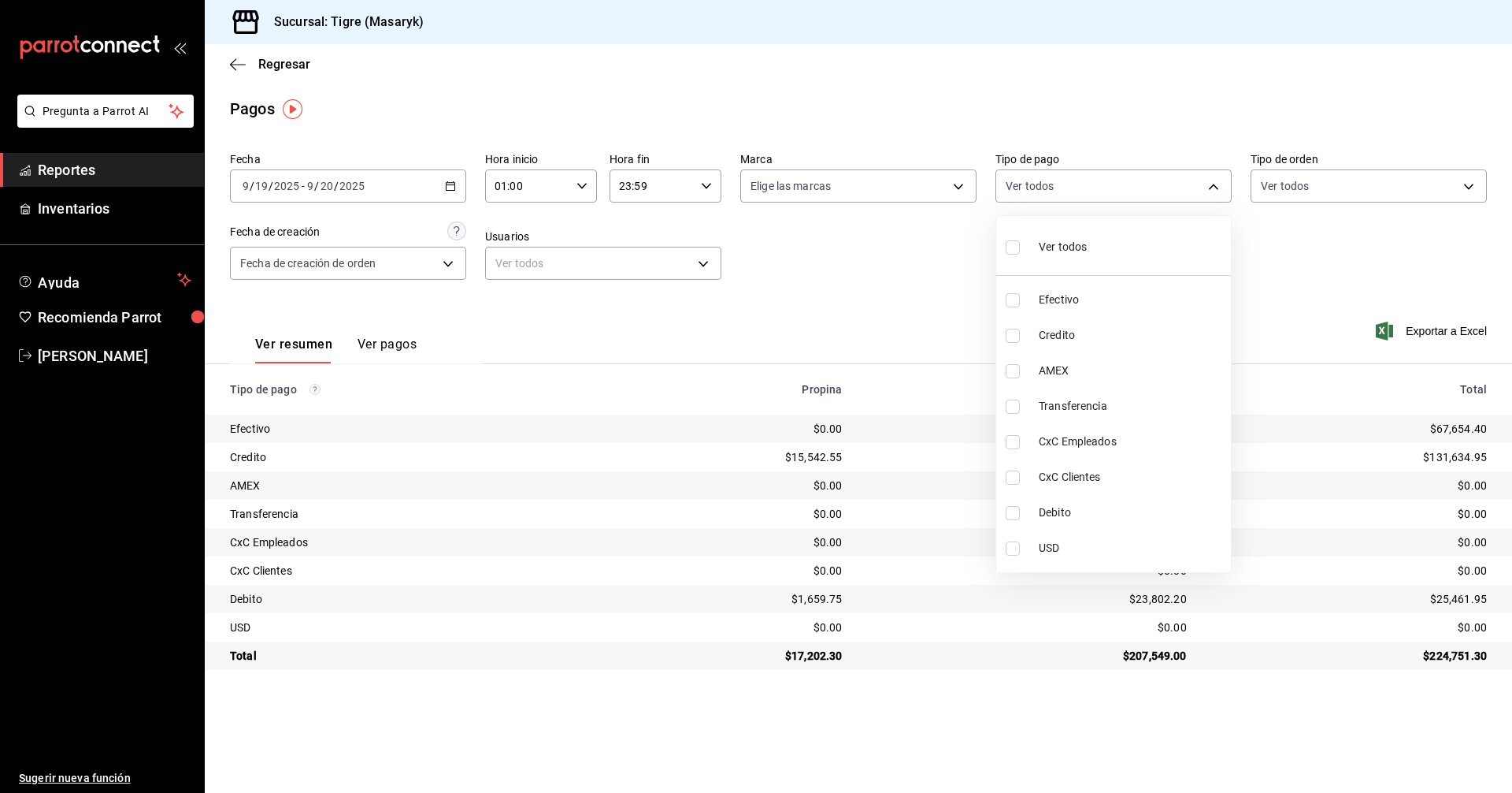
checkbox input "true"
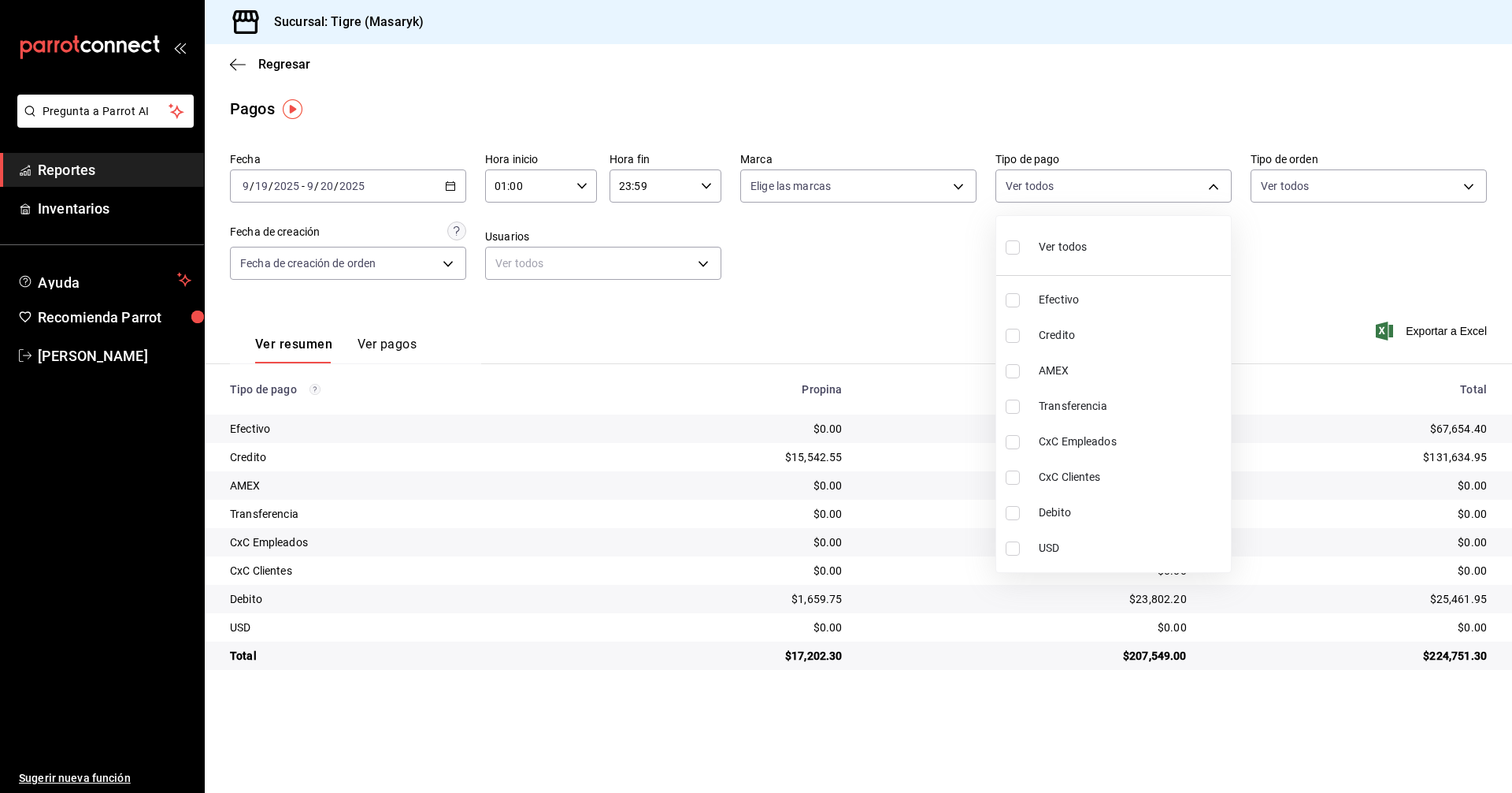
checkbox input "true"
click at [930, 273] on div at bounding box center [756, 396] width 1512 height 793
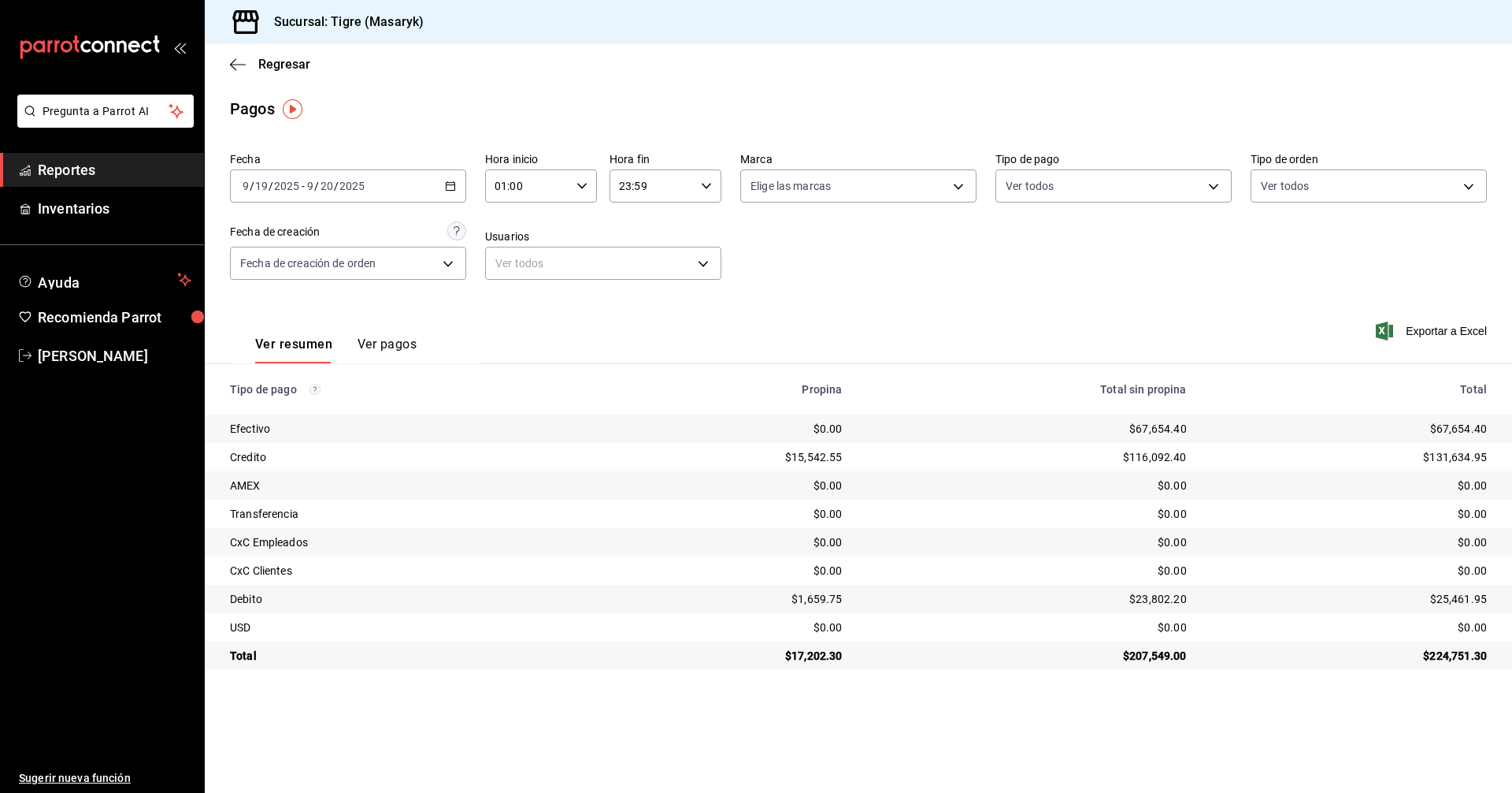
click at [578, 181] on icon "button" at bounding box center [582, 186] width 11 height 11
click at [508, 274] on button "02" at bounding box center [513, 264] width 50 height 32
type input "02:00"
click at [703, 184] on div at bounding box center [756, 396] width 1512 height 793
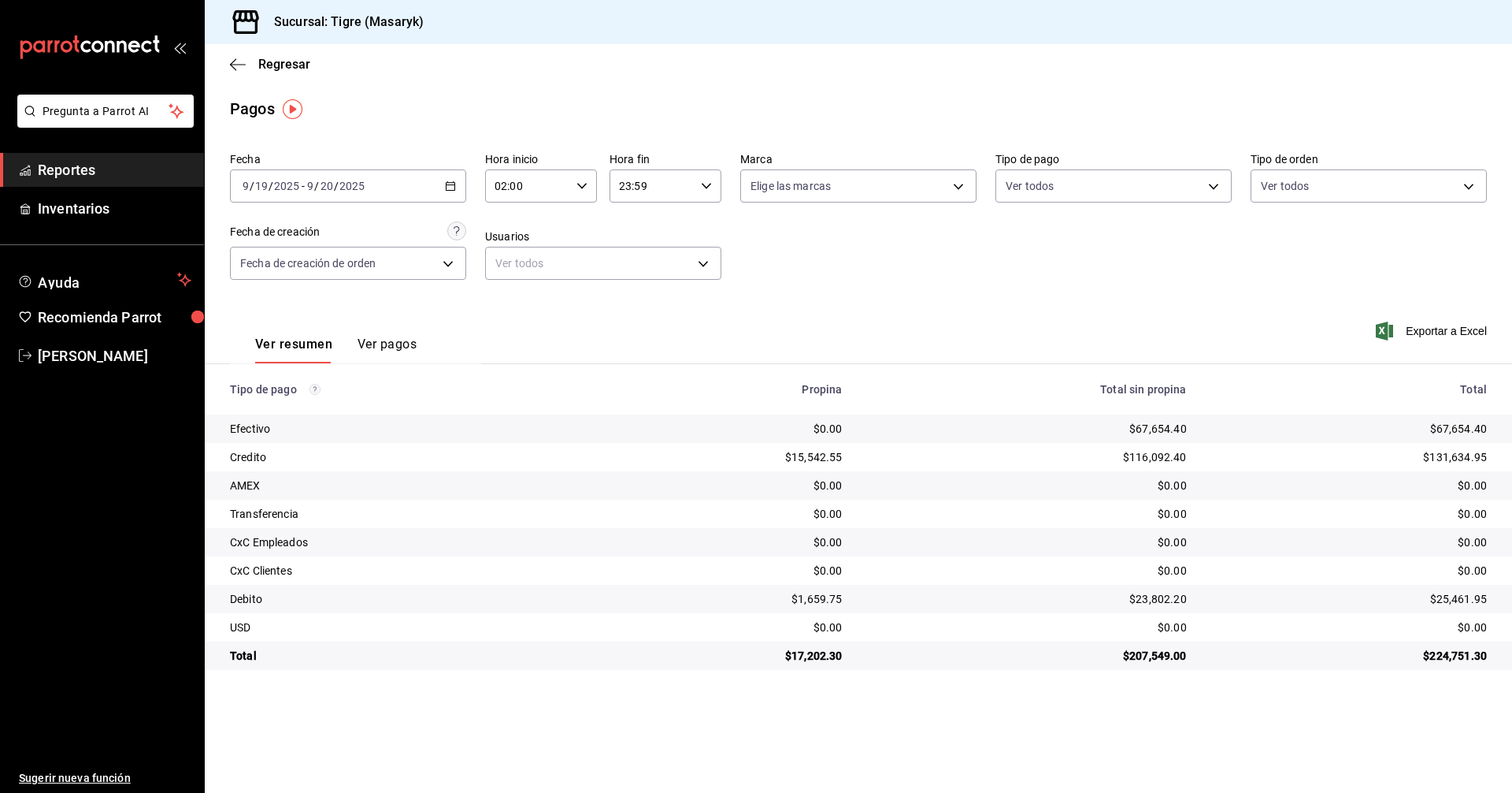
click at [703, 184] on \(Stroke\) "button" at bounding box center [706, 186] width 9 height 6
click at [639, 312] on span "23" at bounding box center [637, 314] width 31 height 13
click at [1204, 187] on div at bounding box center [756, 396] width 1512 height 793
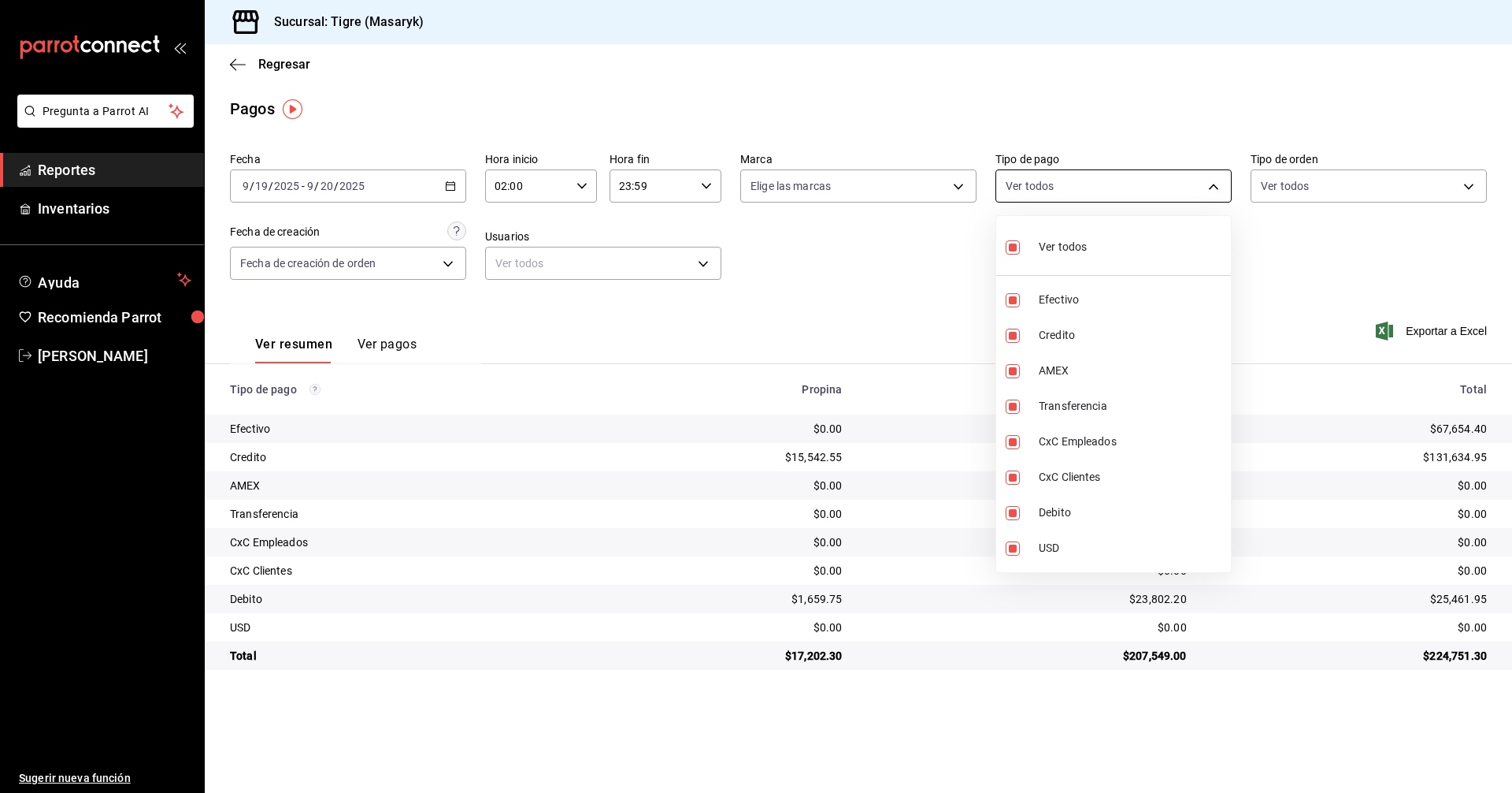
click at [1216, 183] on body "Pregunta a Parrot AI Reportes Inventarios Ayuda Recomienda Parrot Tigre Masaryk…" at bounding box center [756, 396] width 1512 height 793
click at [1011, 252] on input "checkbox" at bounding box center [1012, 247] width 14 height 14
checkbox input "false"
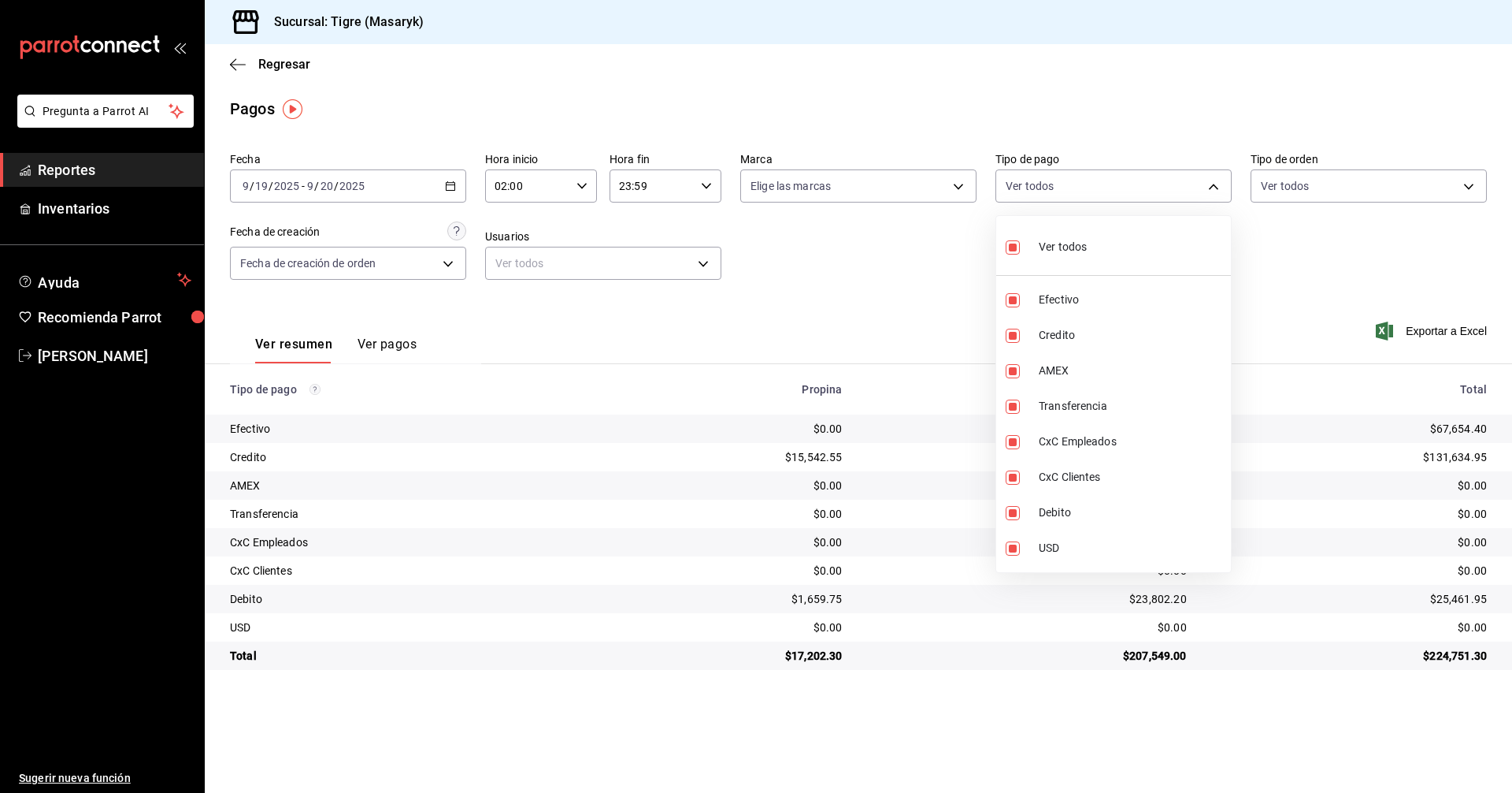
checkbox input "false"
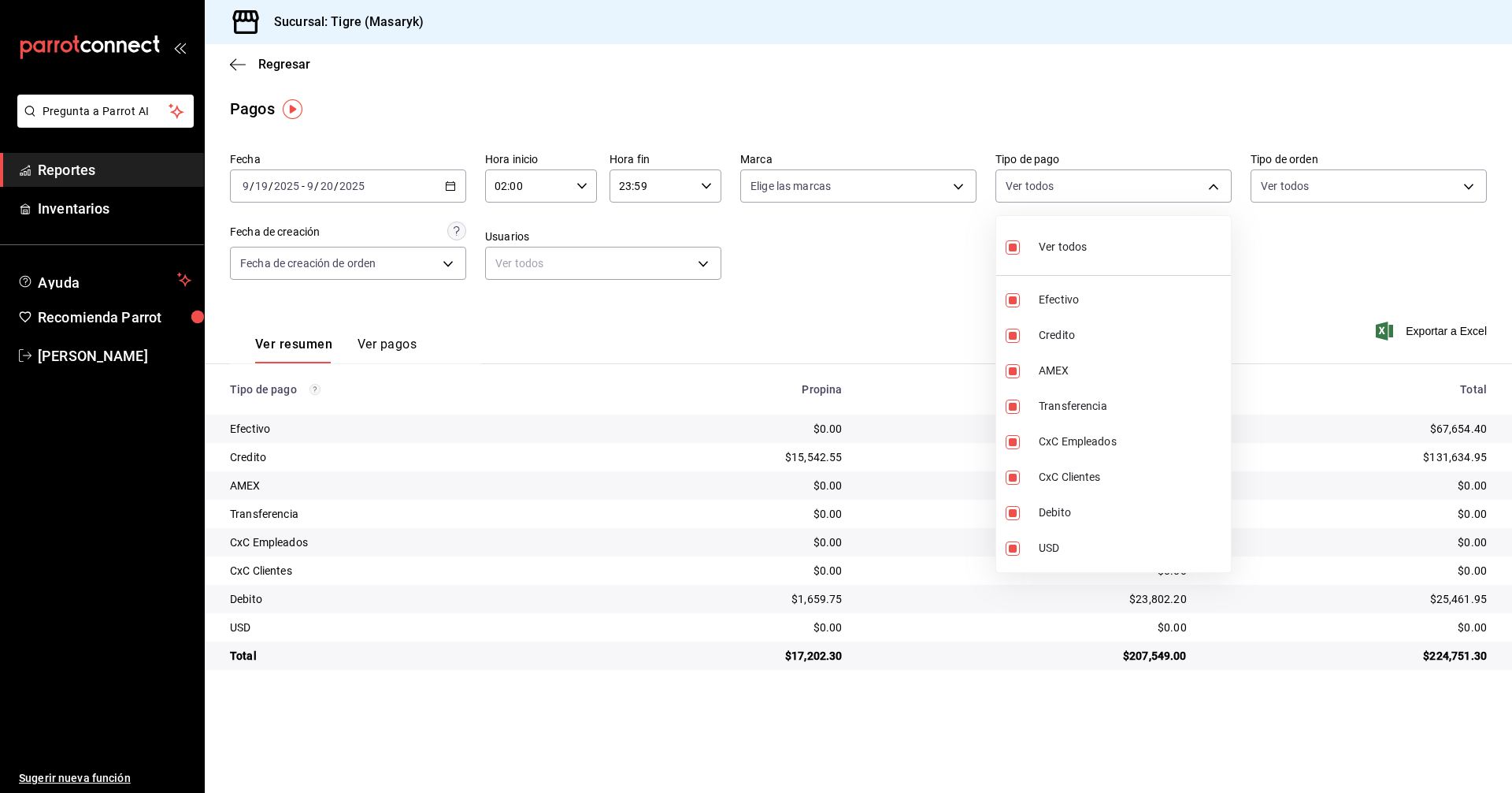
checkbox input "false"
click at [1011, 252] on input "checkbox" at bounding box center [1012, 247] width 14 height 14
checkbox input "true"
type input "68cfb1b9-f6b2-44be-9d19-cf144159f8e2,563f51c4-7c0d-43b6-837e-e895ac41548e,d9472…"
checkbox input "true"
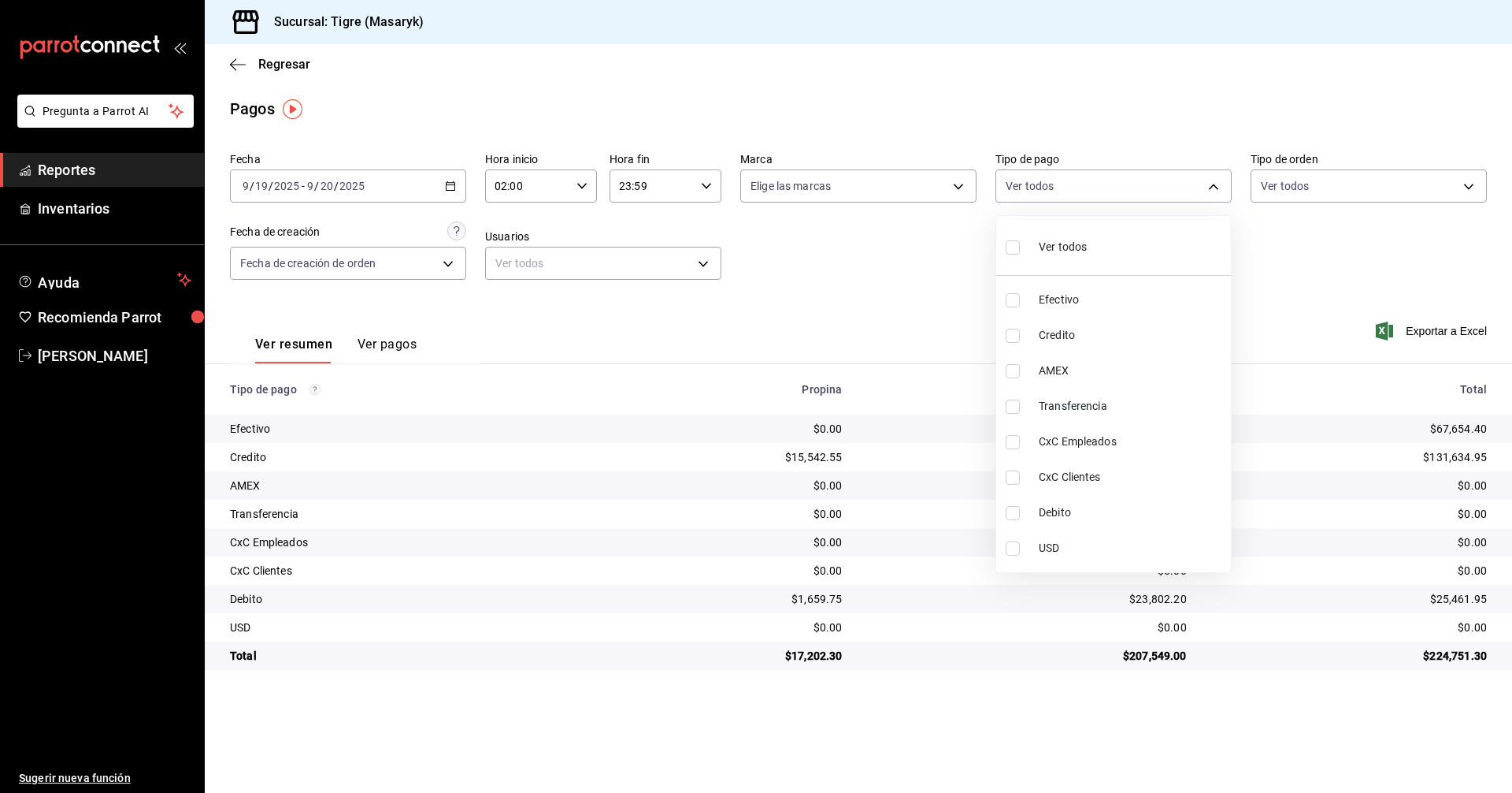
checkbox input "true"
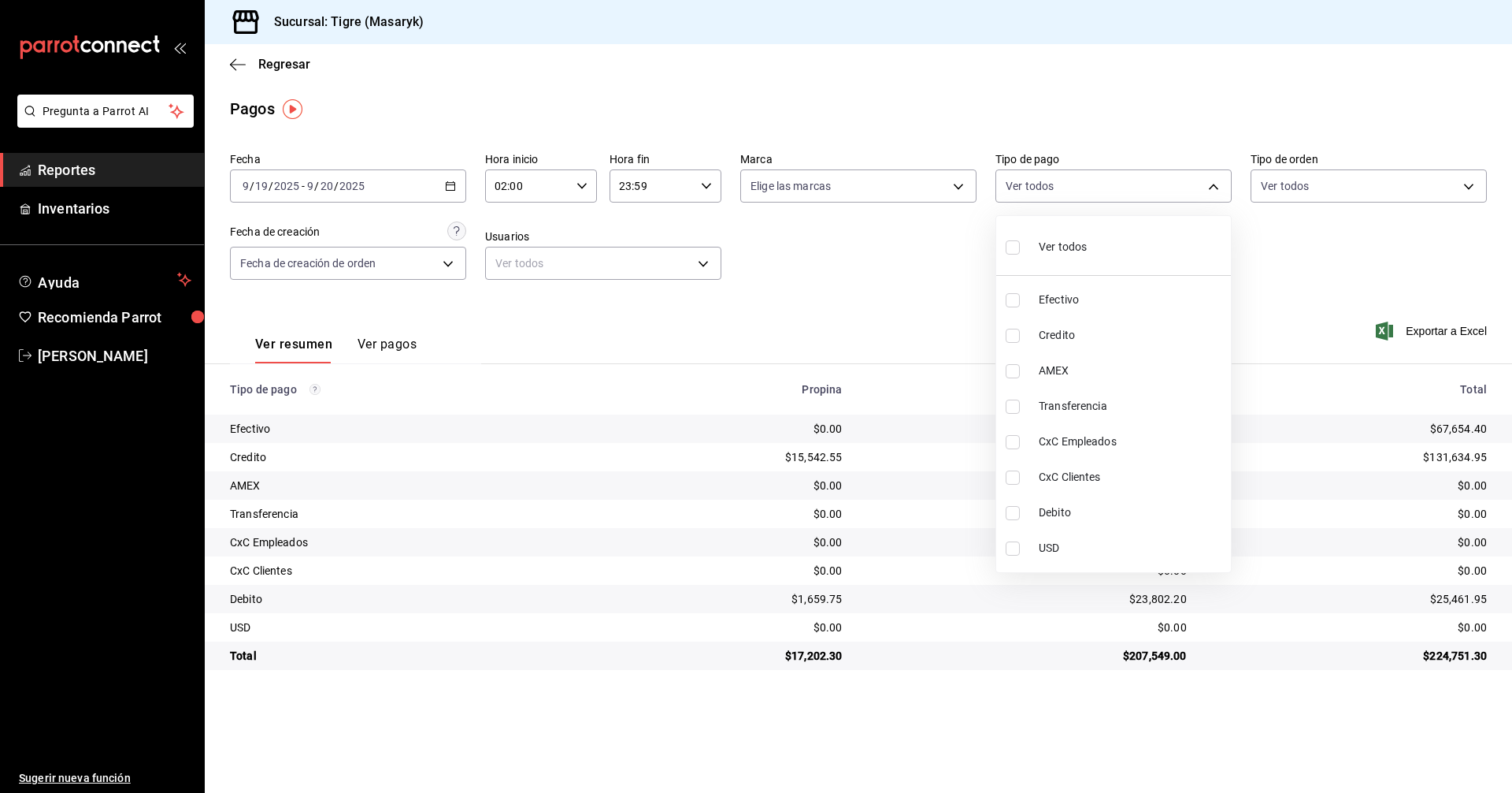
checkbox input "true"
click at [951, 285] on div at bounding box center [756, 396] width 1512 height 793
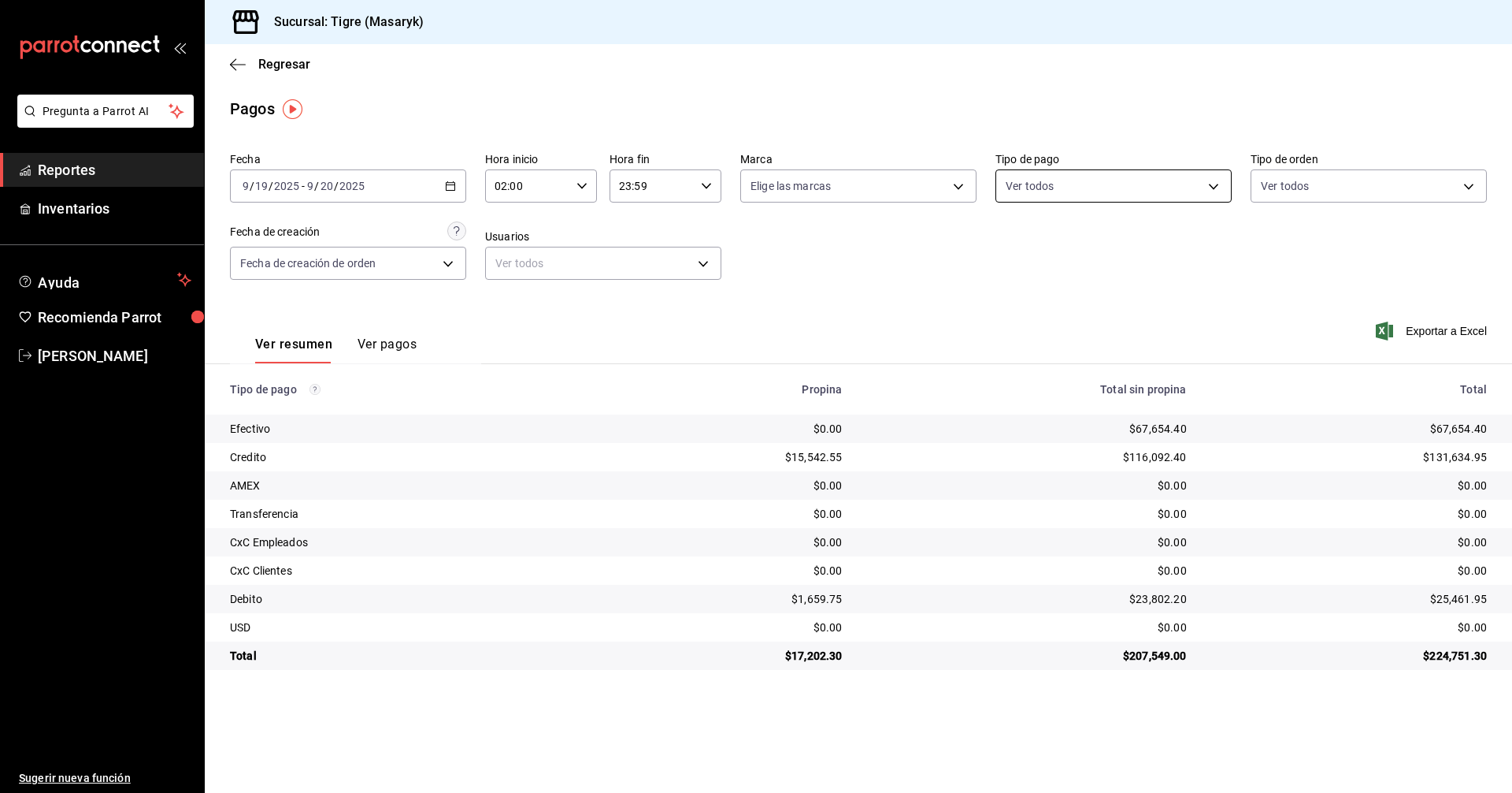
click at [1209, 177] on body "Pregunta a Parrot AI Reportes Inventarios Ayuda Recomienda Parrot Tigre Masaryk…" at bounding box center [756, 396] width 1512 height 793
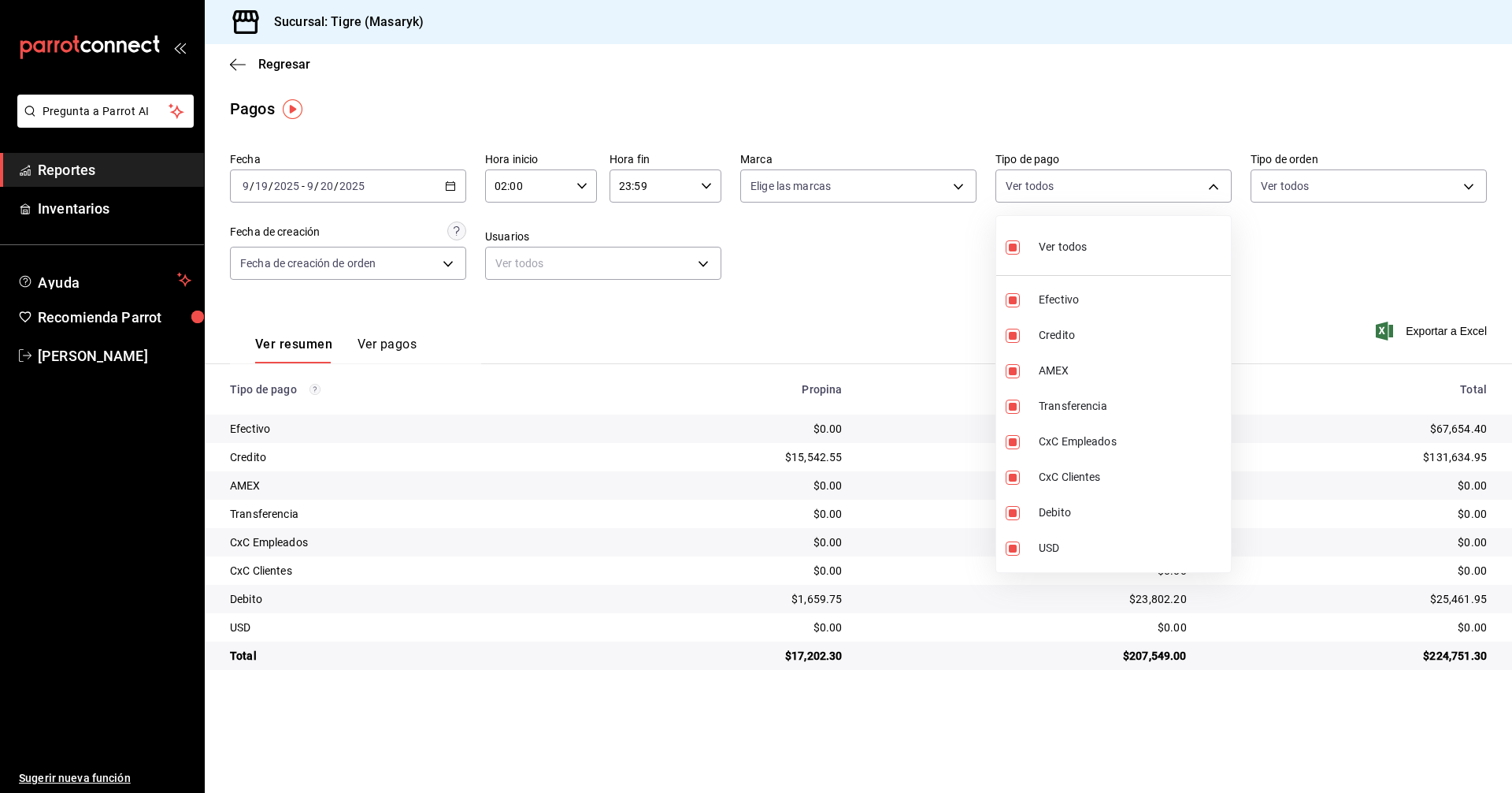
click at [1020, 251] on label at bounding box center [1016, 246] width 20 height 23
click at [1020, 251] on input "checkbox" at bounding box center [1012, 247] width 14 height 14
checkbox input "true"
type input "68cfb1b9-f6b2-44be-9d19-cf144159f8e2,563f51c4-7c0d-43b6-837e-e895ac41548e,d9472…"
checkbox input "true"
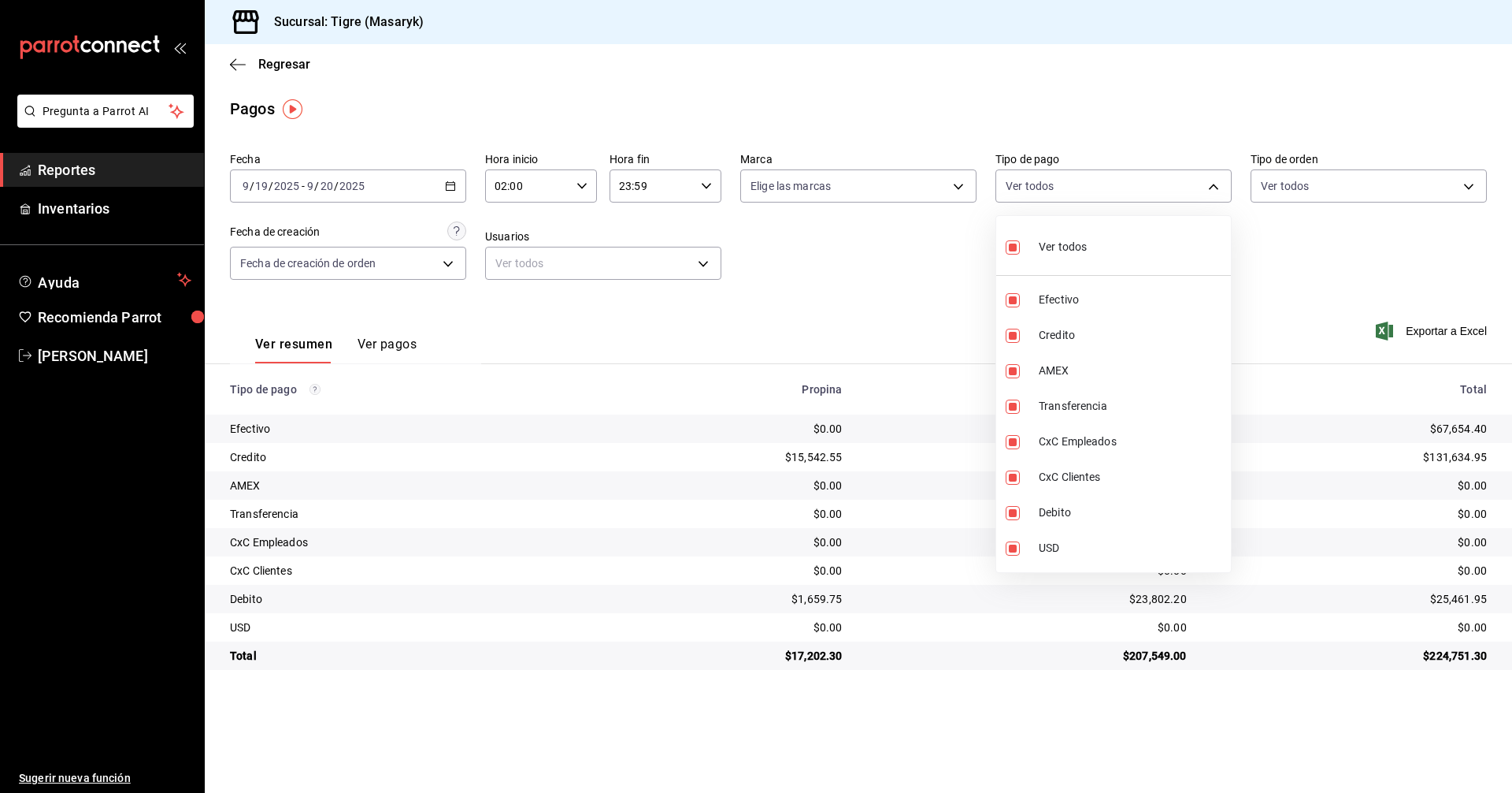
checkbox input "true"
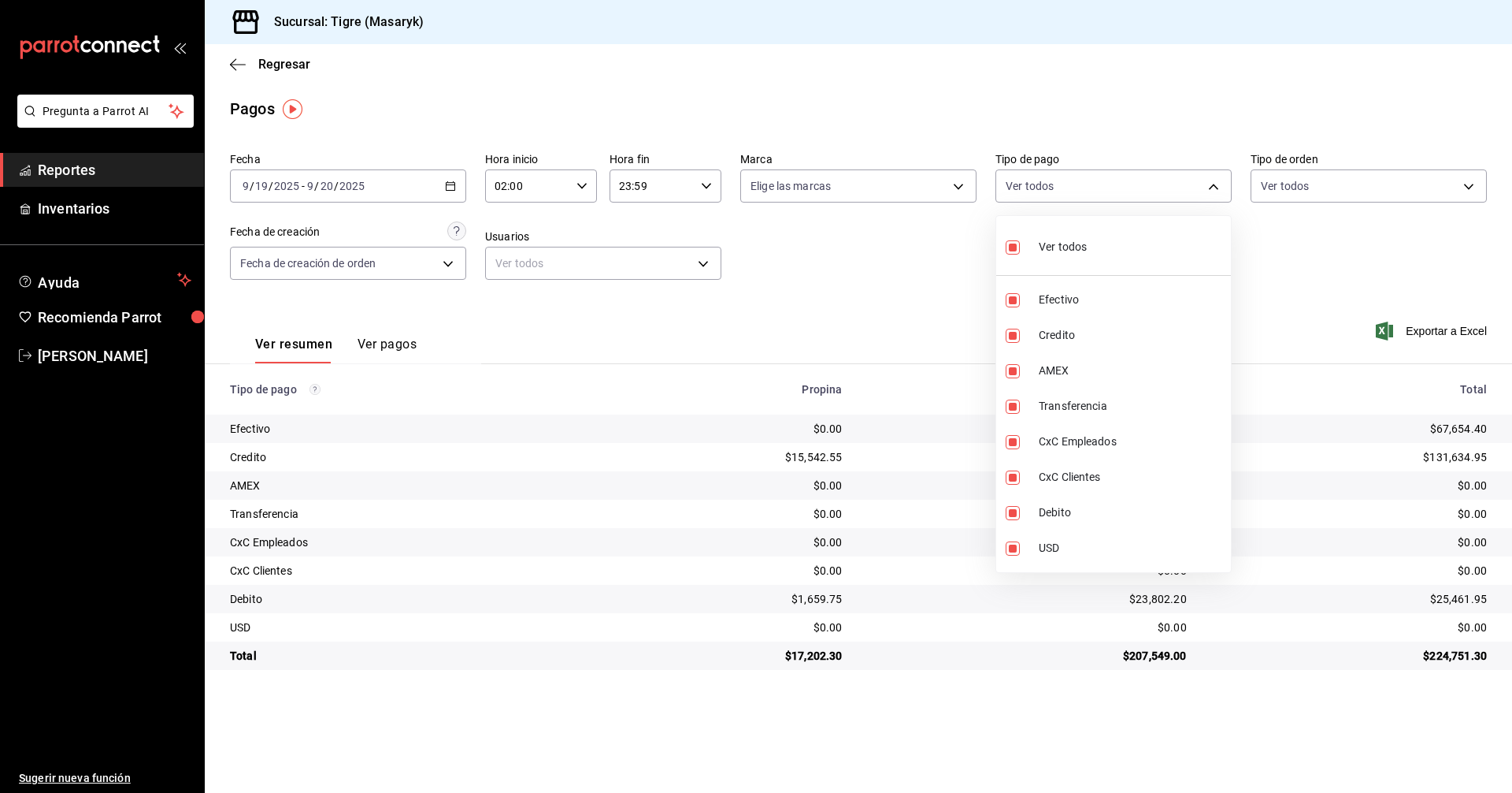
checkbox input "true"
click at [1014, 251] on input "checkbox" at bounding box center [1012, 247] width 14 height 14
checkbox input "false"
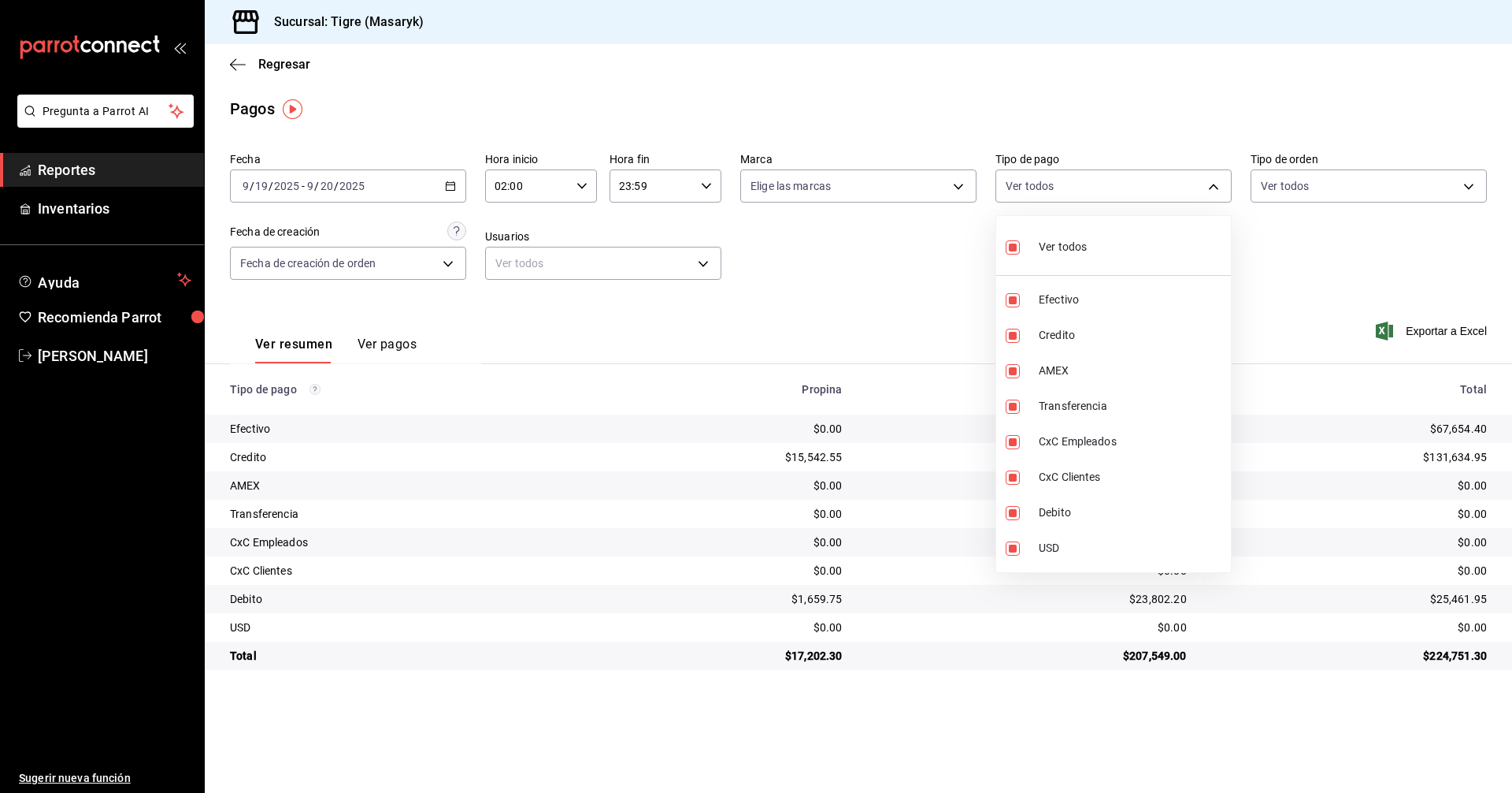
checkbox input "false"
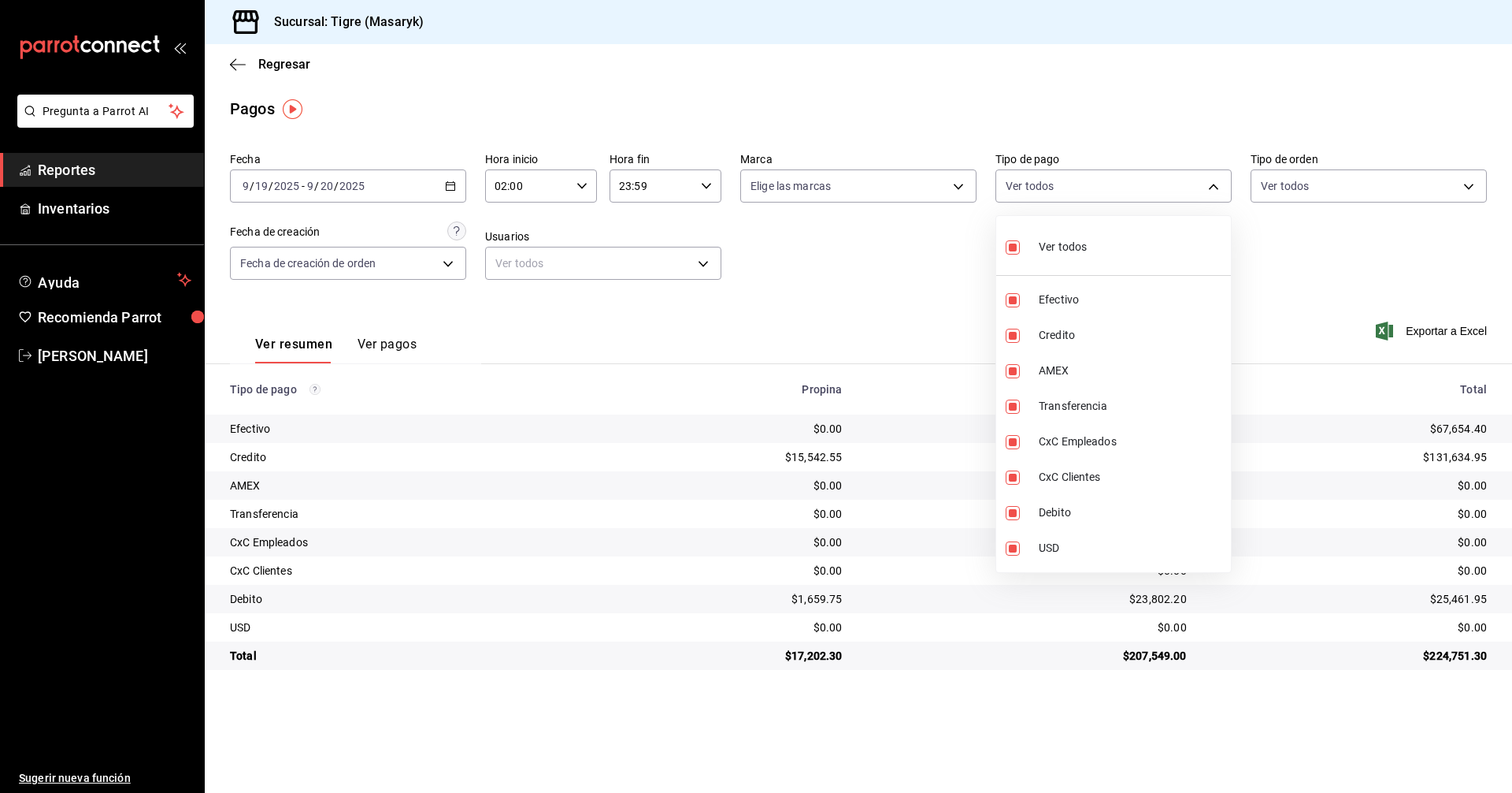
checkbox input "false"
click at [1014, 251] on input "checkbox" at bounding box center [1012, 247] width 14 height 14
checkbox input "true"
type input "68cfb1b9-f6b2-44be-9d19-cf144159f8e2,563f51c4-7c0d-43b6-837e-e895ac41548e,d9472…"
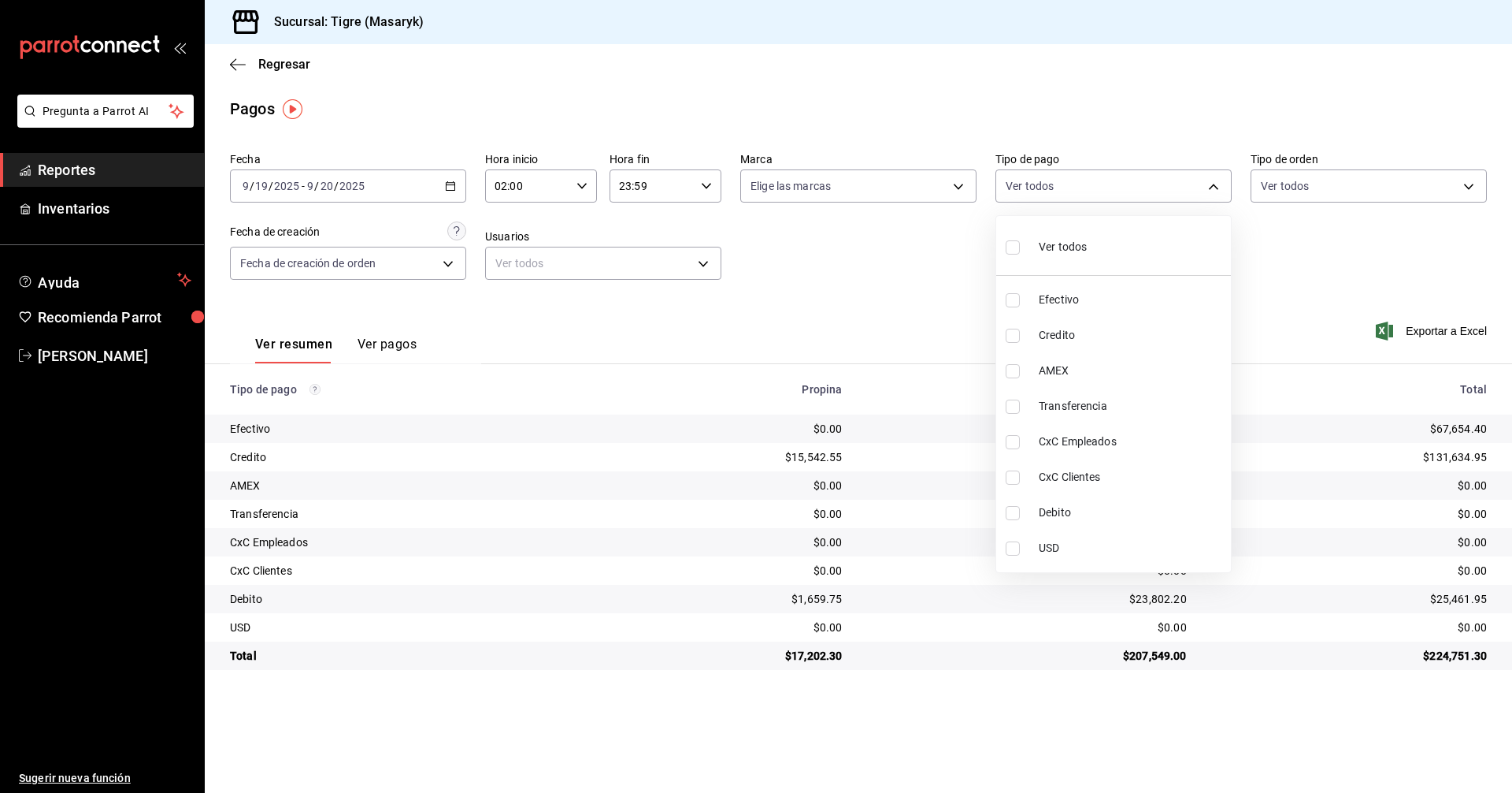
checkbox input "true"
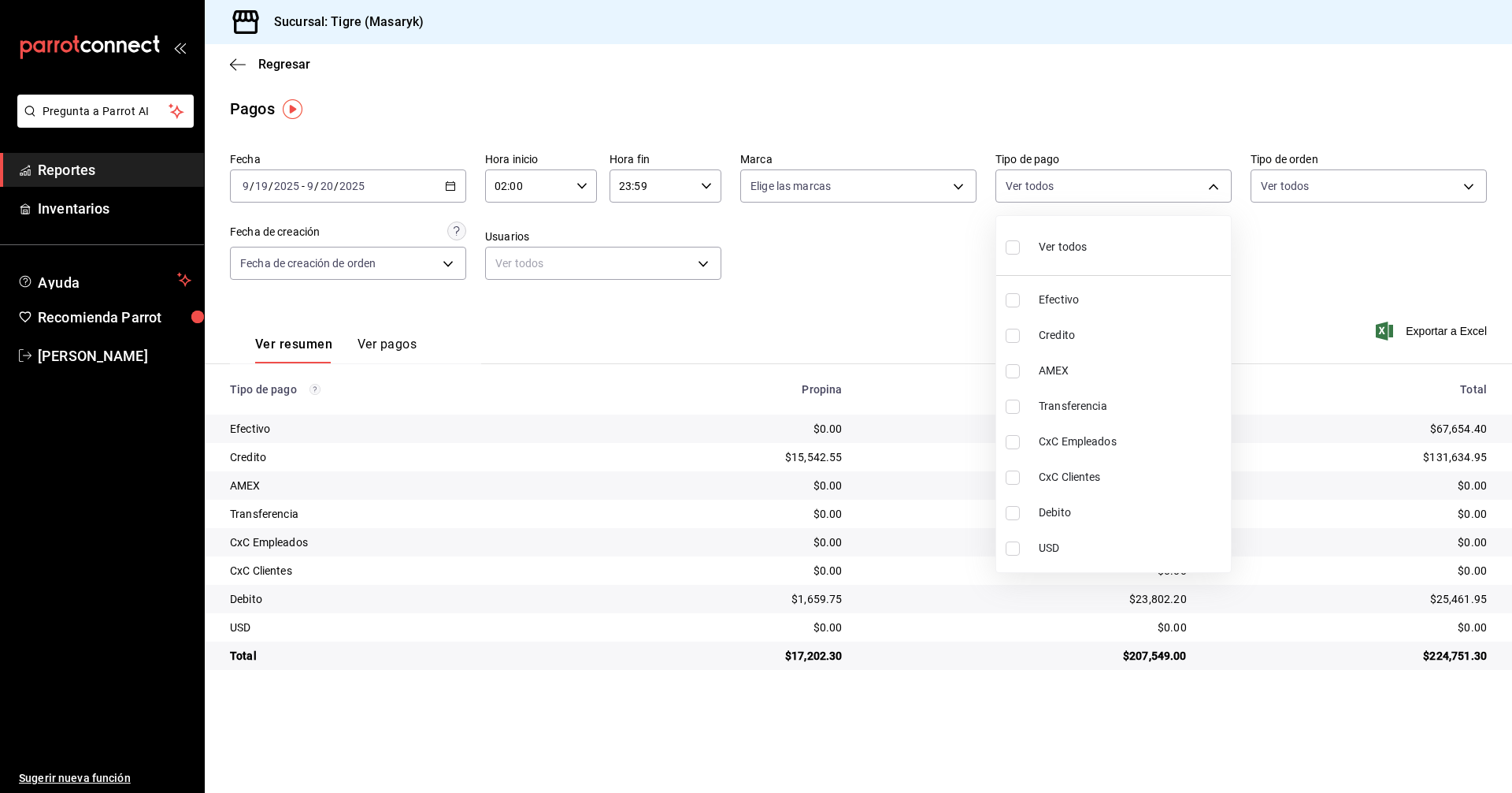
checkbox input "true"
click at [935, 267] on div at bounding box center [756, 396] width 1512 height 793
